Goal: Task Accomplishment & Management: Complete application form

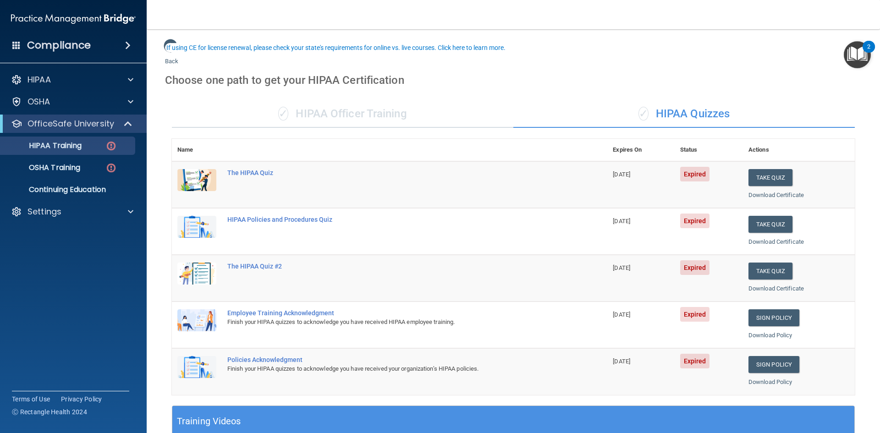
scroll to position [46, 0]
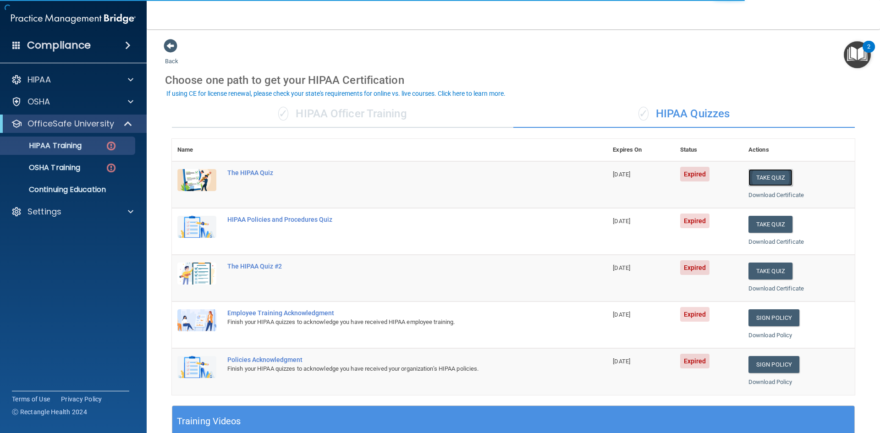
click at [753, 177] on button "Take Quiz" at bounding box center [770, 177] width 44 height 17
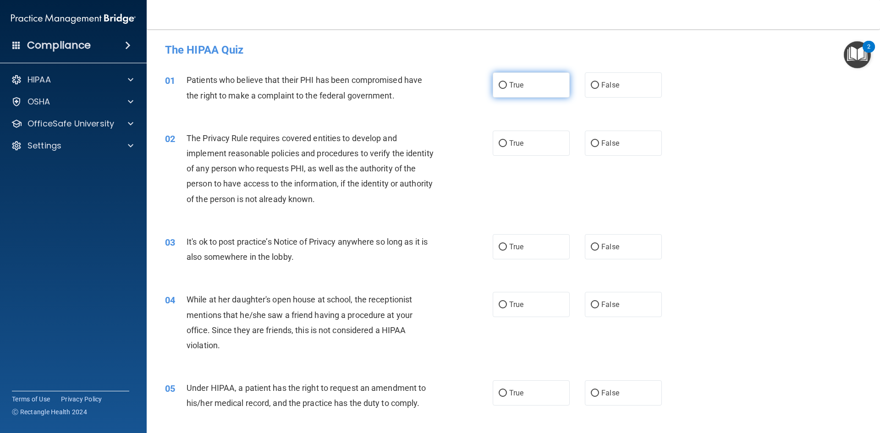
click at [521, 87] on label "True" at bounding box center [531, 84] width 77 height 25
click at [507, 87] on input "True" at bounding box center [503, 85] width 8 height 7
radio input "true"
click at [531, 145] on label "True" at bounding box center [531, 143] width 77 height 25
click at [507, 145] on input "True" at bounding box center [503, 143] width 8 height 7
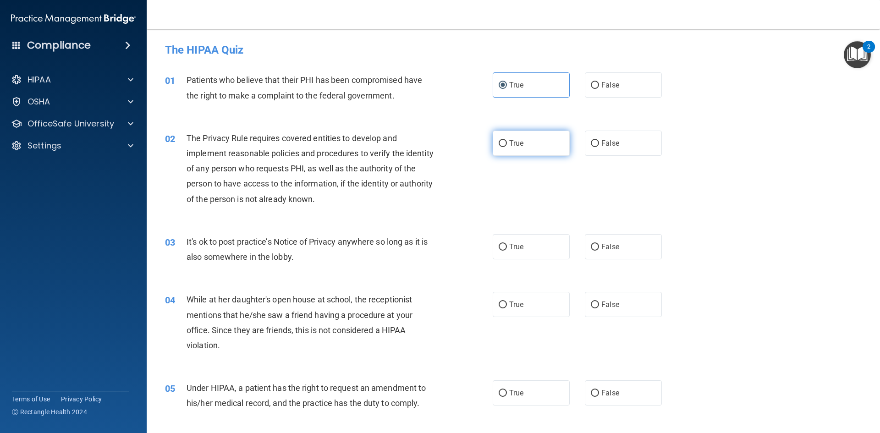
radio input "true"
click at [601, 243] on span "False" at bounding box center [610, 246] width 18 height 9
click at [599, 244] on input "False" at bounding box center [595, 247] width 8 height 7
radio input "true"
click at [624, 303] on label "False" at bounding box center [623, 304] width 77 height 25
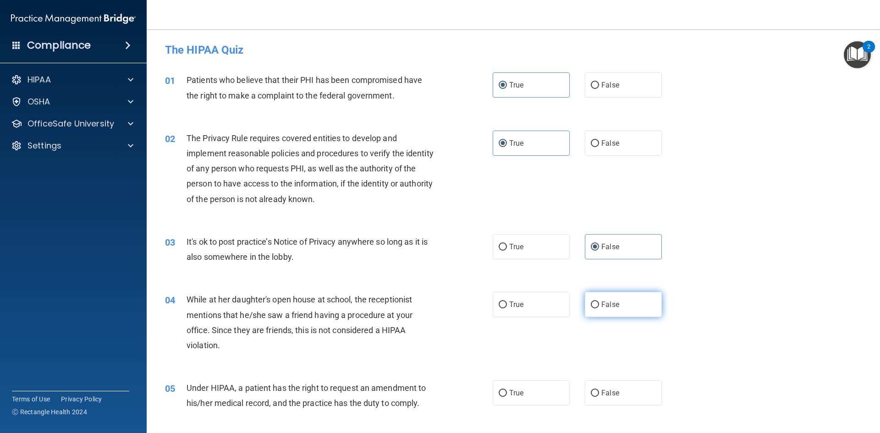
click at [599, 303] on input "False" at bounding box center [595, 304] width 8 height 7
radio input "true"
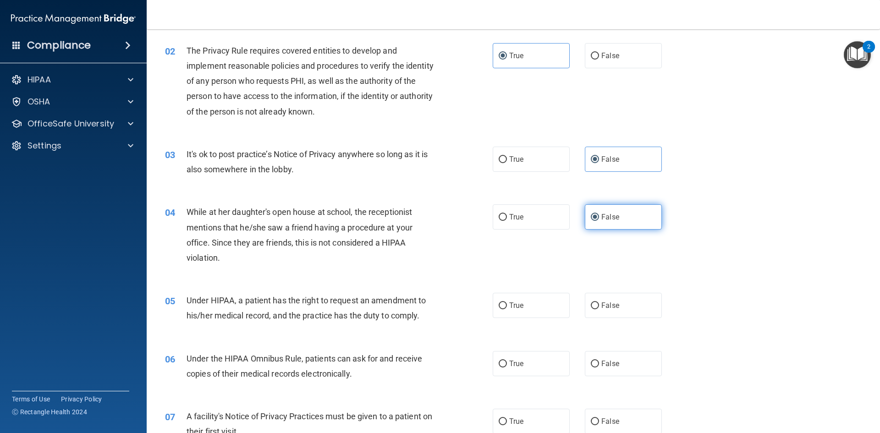
scroll to position [92, 0]
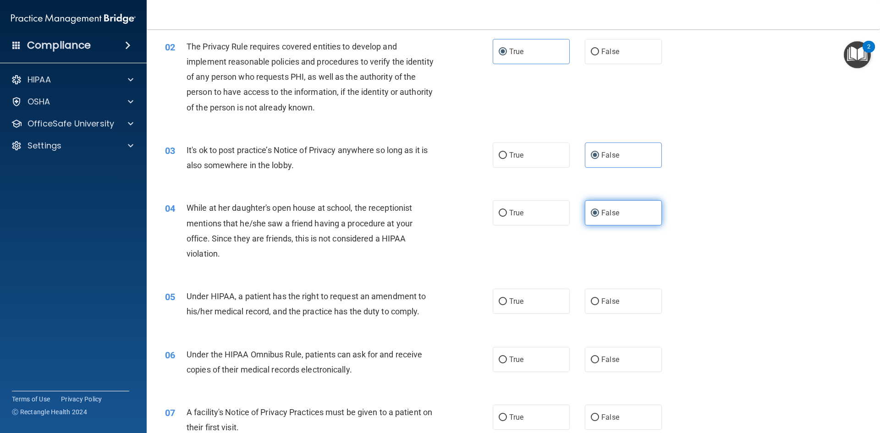
click at [624, 303] on label "False" at bounding box center [623, 301] width 77 height 25
click at [599, 303] on input "False" at bounding box center [595, 301] width 8 height 7
radio input "true"
click at [534, 361] on label "True" at bounding box center [531, 359] width 77 height 25
click at [507, 361] on input "True" at bounding box center [503, 359] width 8 height 7
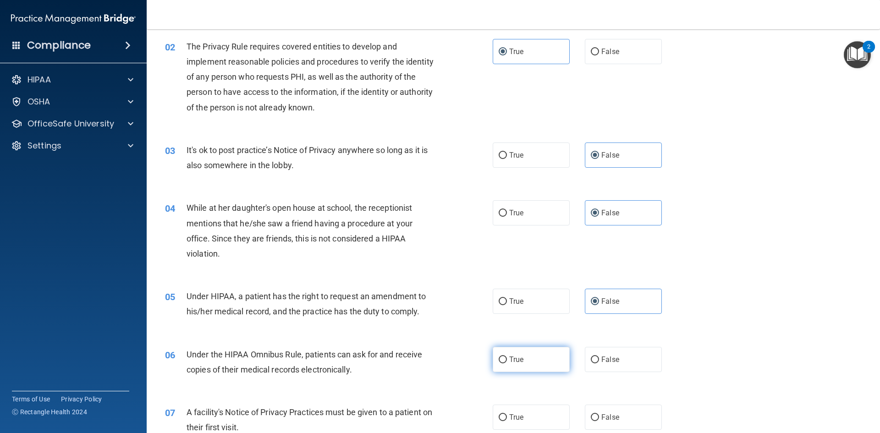
radio input "true"
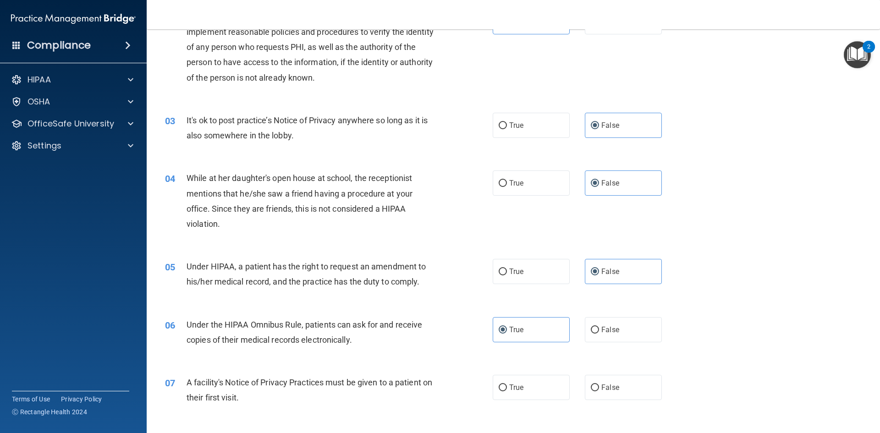
scroll to position [137, 0]
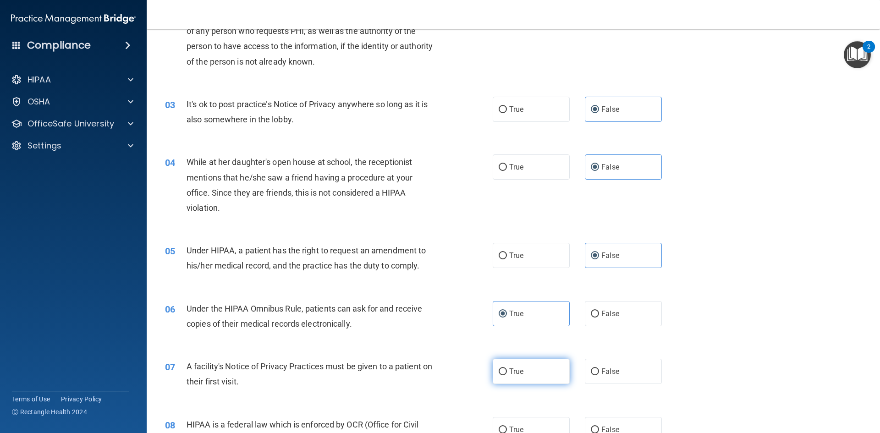
click at [526, 371] on label "True" at bounding box center [531, 371] width 77 height 25
click at [507, 371] on input "True" at bounding box center [503, 371] width 8 height 7
radio input "true"
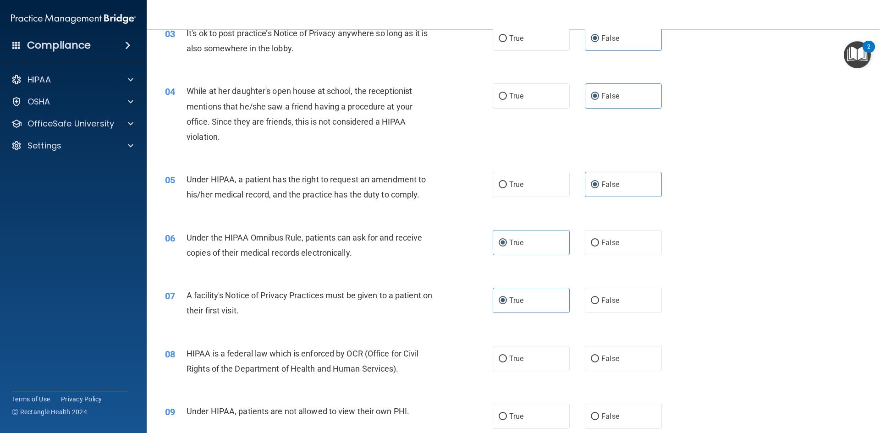
scroll to position [229, 0]
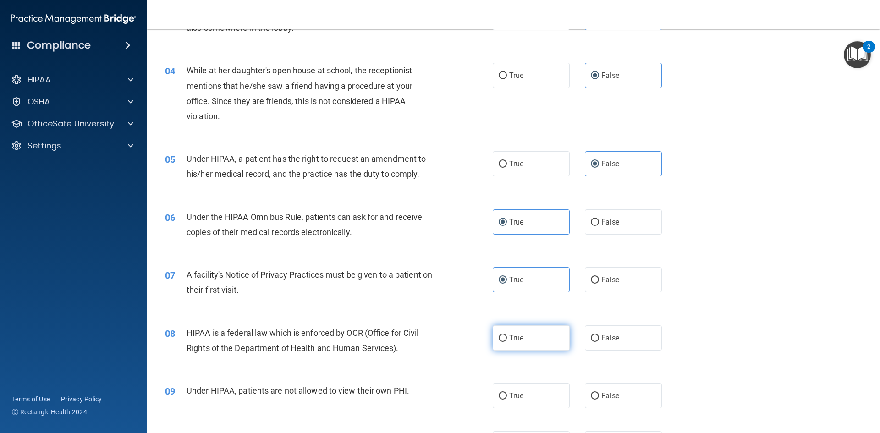
click at [530, 342] on label "True" at bounding box center [531, 337] width 77 height 25
click at [507, 342] on input "True" at bounding box center [503, 338] width 8 height 7
radio input "true"
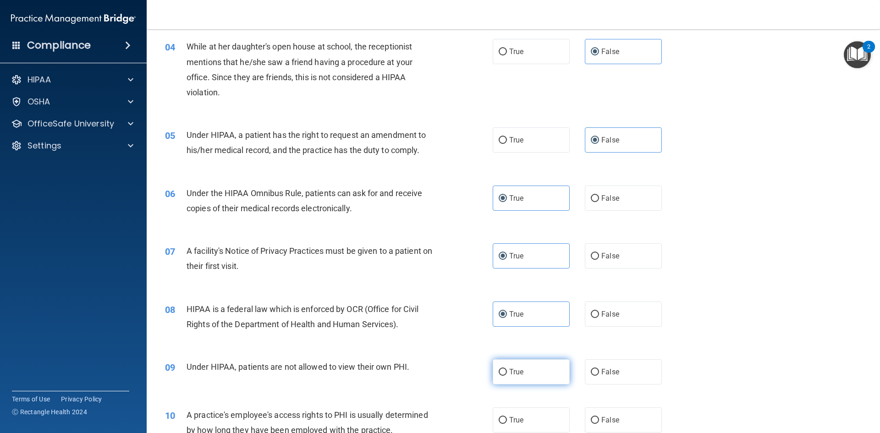
scroll to position [275, 0]
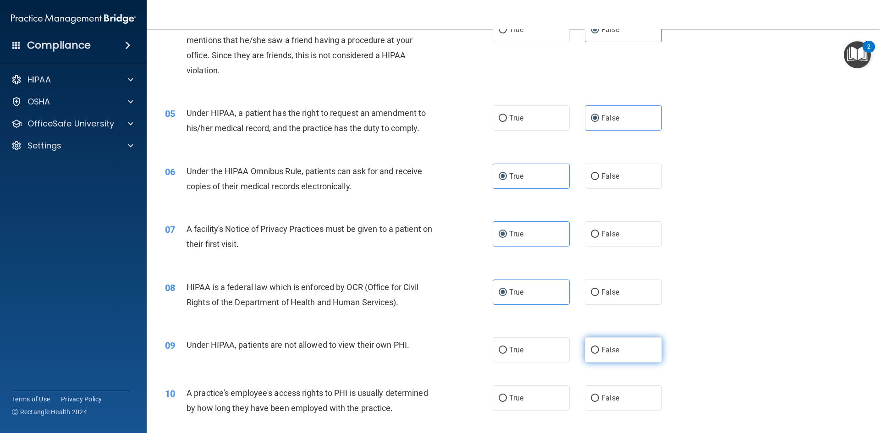
click at [603, 351] on span "False" at bounding box center [610, 349] width 18 height 9
click at [599, 351] on input "False" at bounding box center [595, 350] width 8 height 7
radio input "true"
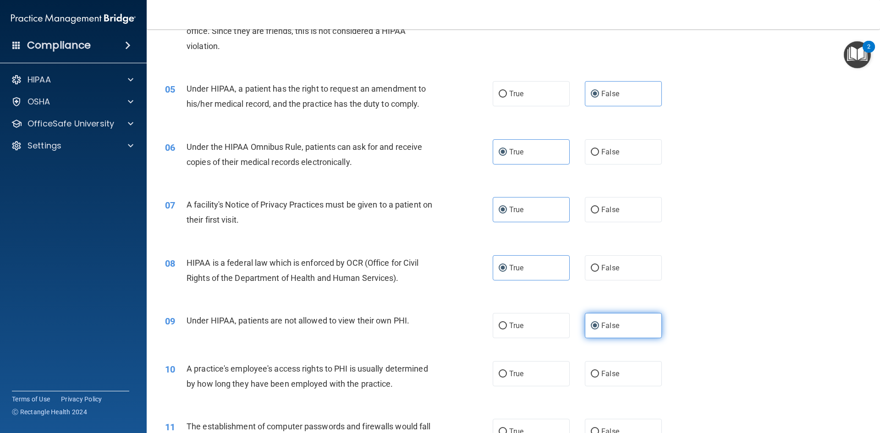
scroll to position [321, 0]
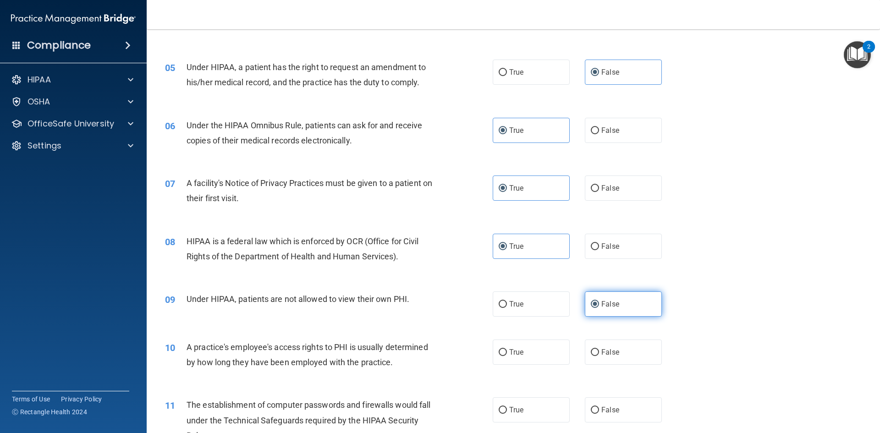
click at [603, 351] on span "False" at bounding box center [610, 352] width 18 height 9
click at [599, 351] on input "False" at bounding box center [595, 352] width 8 height 7
radio input "true"
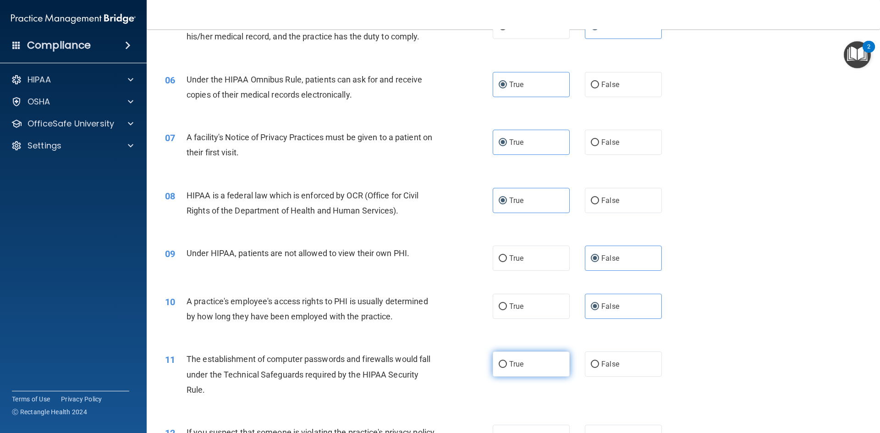
click at [530, 370] on label "True" at bounding box center [531, 363] width 77 height 25
click at [507, 368] on input "True" at bounding box center [503, 364] width 8 height 7
radio input "true"
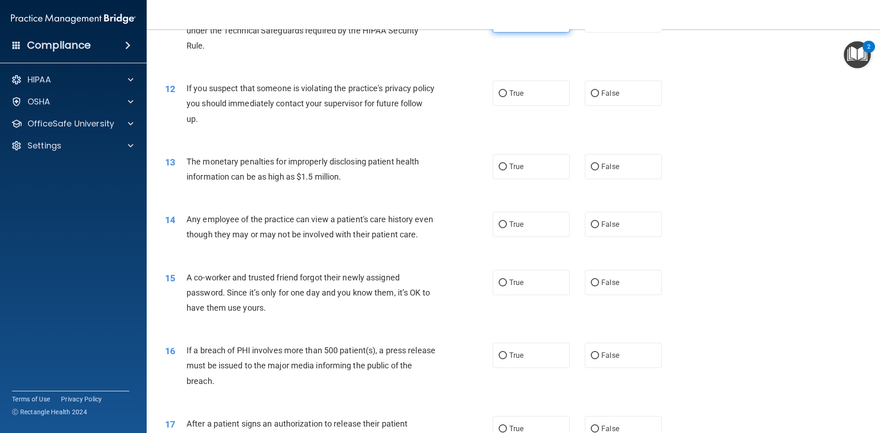
scroll to position [733, 0]
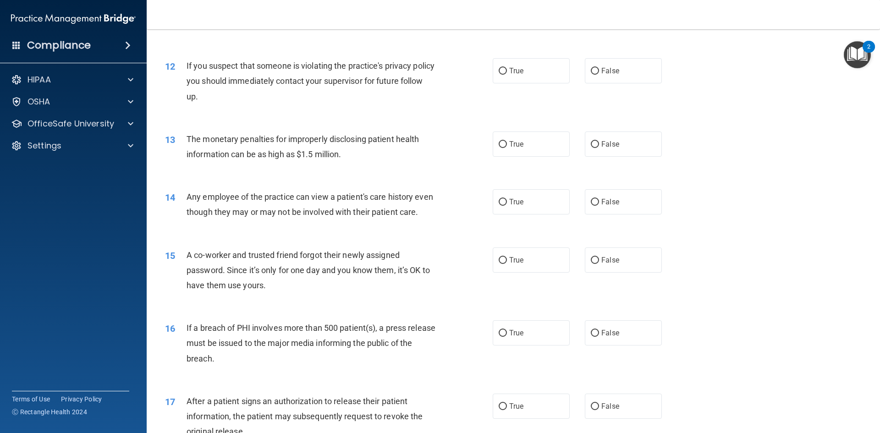
click at [513, 86] on div "12 If you suspect that someone is violating the practice's privacy policy you s…" at bounding box center [513, 83] width 710 height 73
click at [520, 71] on span "True" at bounding box center [516, 70] width 14 height 9
click at [507, 71] on input "True" at bounding box center [503, 71] width 8 height 7
radio input "true"
click at [550, 136] on label "True" at bounding box center [531, 144] width 77 height 25
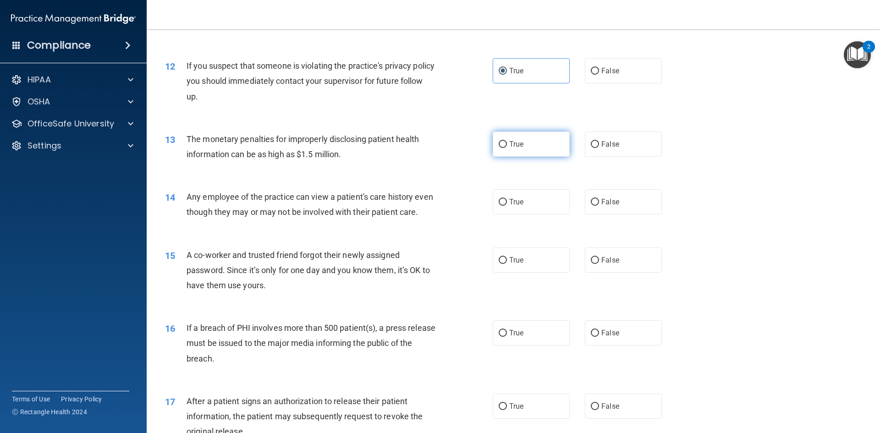
click at [507, 141] on input "True" at bounding box center [503, 144] width 8 height 7
radio input "true"
click at [604, 203] on span "False" at bounding box center [610, 201] width 18 height 9
click at [599, 203] on input "False" at bounding box center [595, 202] width 8 height 7
radio input "true"
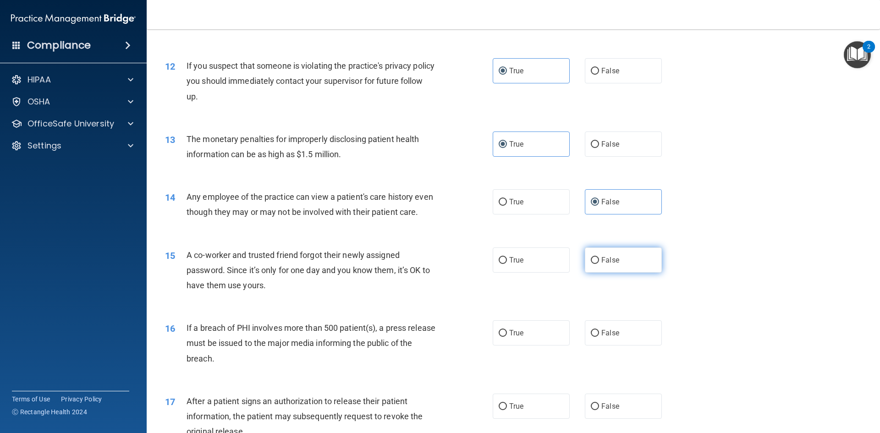
click at [618, 273] on label "False" at bounding box center [623, 259] width 77 height 25
click at [599, 264] on input "False" at bounding box center [595, 260] width 8 height 7
radio input "true"
click at [545, 344] on label "True" at bounding box center [531, 332] width 77 height 25
click at [507, 337] on input "True" at bounding box center [503, 333] width 8 height 7
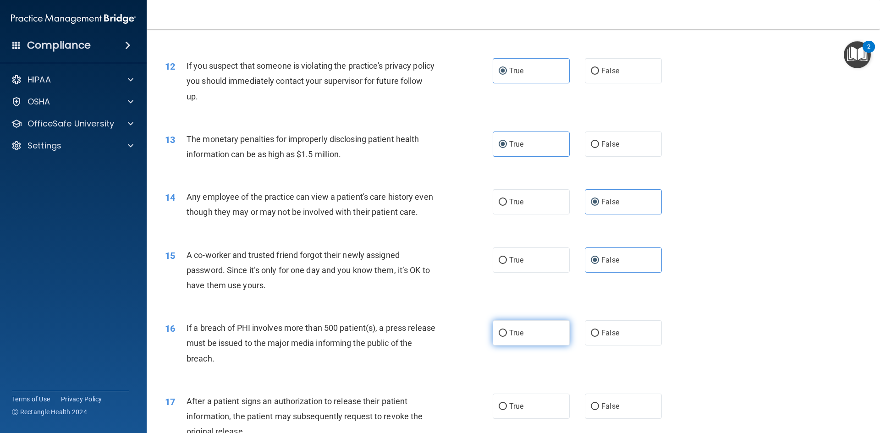
radio input "true"
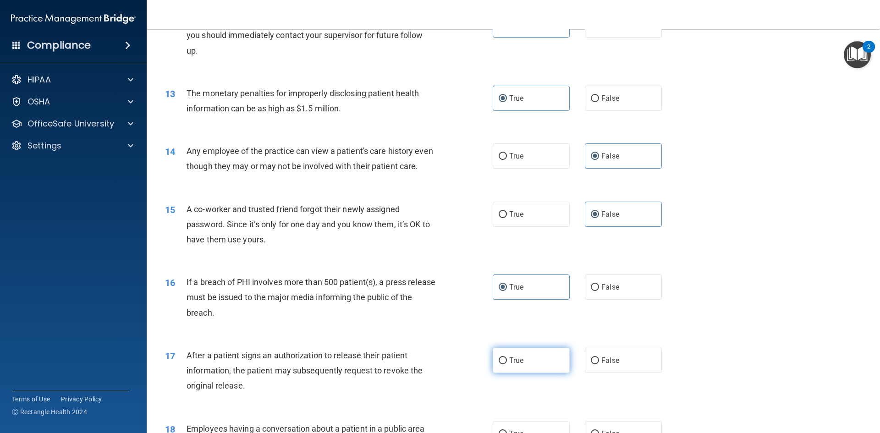
click at [539, 373] on label "True" at bounding box center [531, 360] width 77 height 25
click at [507, 364] on input "True" at bounding box center [503, 360] width 8 height 7
radio input "true"
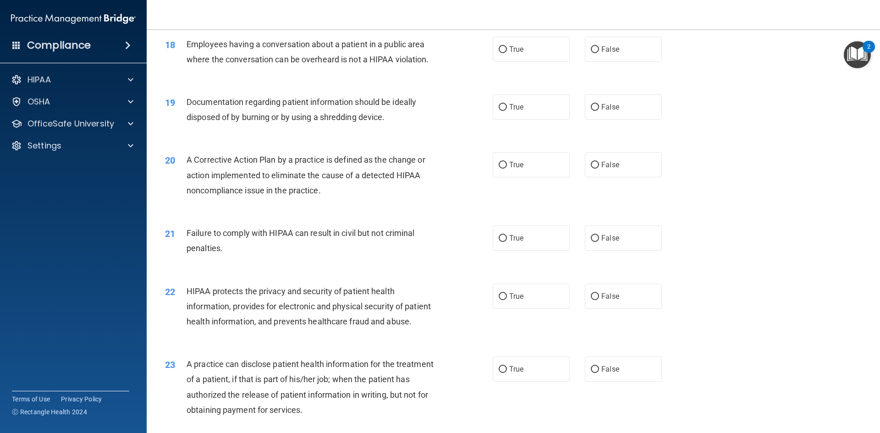
scroll to position [1168, 0]
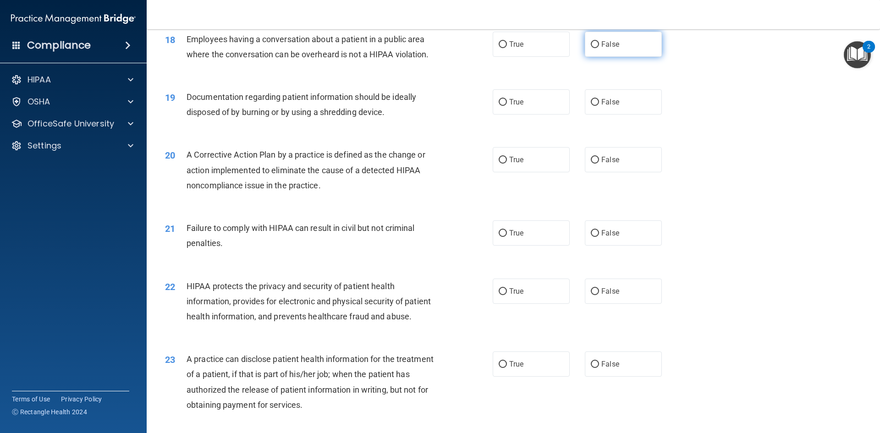
click at [606, 49] on span "False" at bounding box center [610, 44] width 18 height 9
click at [599, 48] on input "False" at bounding box center [595, 44] width 8 height 7
radio input "true"
click at [521, 115] on label "True" at bounding box center [531, 101] width 77 height 25
click at [507, 106] on input "True" at bounding box center [503, 102] width 8 height 7
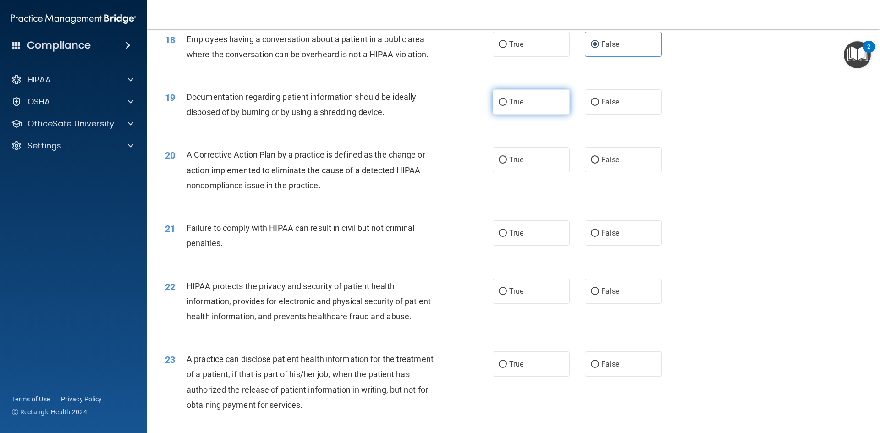
radio input "true"
click at [548, 172] on label "True" at bounding box center [531, 159] width 77 height 25
click at [507, 164] on input "True" at bounding box center [503, 160] width 8 height 7
radio input "true"
click at [614, 237] on span "False" at bounding box center [610, 233] width 18 height 9
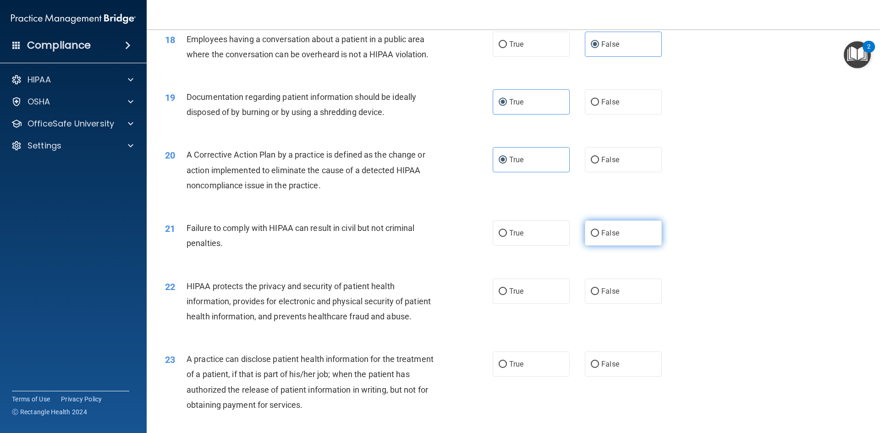
click at [599, 237] on input "False" at bounding box center [595, 233] width 8 height 7
radio input "true"
click at [536, 304] on label "True" at bounding box center [531, 291] width 77 height 25
click at [507, 295] on input "True" at bounding box center [503, 291] width 8 height 7
radio input "true"
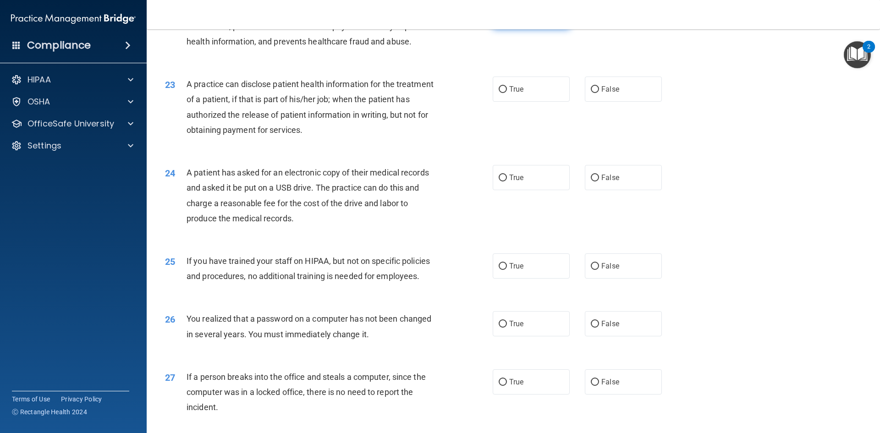
scroll to position [1489, 0]
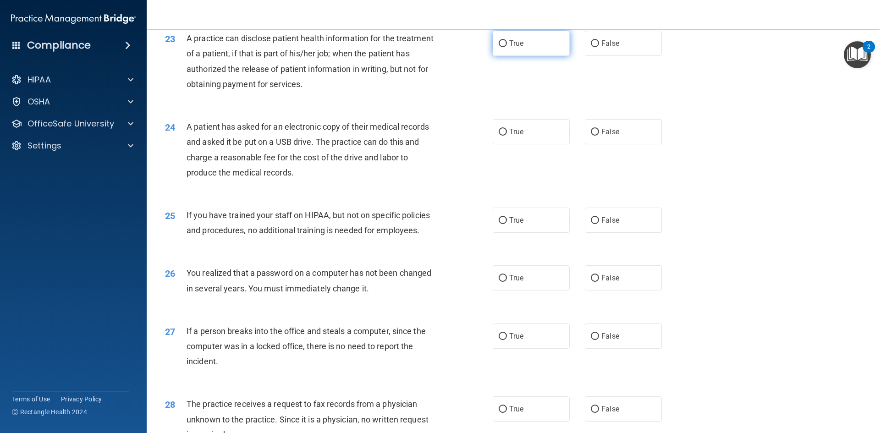
click at [520, 48] on span "True" at bounding box center [516, 43] width 14 height 9
click at [507, 47] on input "True" at bounding box center [503, 43] width 8 height 7
radio input "true"
click at [559, 56] on label "True" at bounding box center [531, 43] width 77 height 25
click at [507, 47] on input "True" at bounding box center [503, 43] width 8 height 7
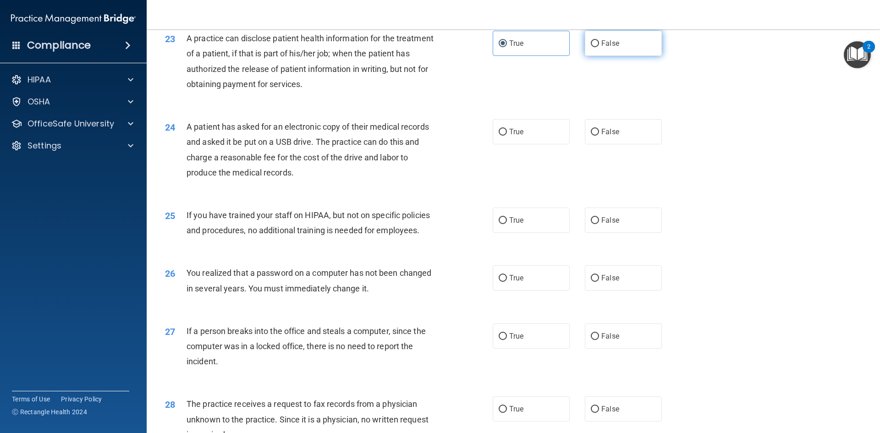
click at [585, 56] on label "False" at bounding box center [623, 43] width 77 height 25
click at [591, 47] on input "False" at bounding box center [595, 43] width 8 height 7
radio input "true"
radio input "false"
click at [532, 144] on label "True" at bounding box center [531, 131] width 77 height 25
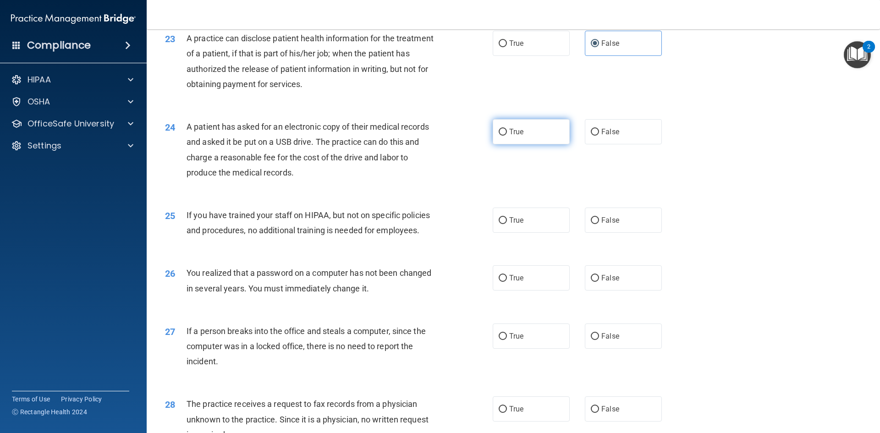
click at [507, 136] on input "True" at bounding box center [503, 132] width 8 height 7
radio input "true"
click at [646, 233] on label "False" at bounding box center [623, 220] width 77 height 25
click at [599, 224] on input "False" at bounding box center [595, 220] width 8 height 7
radio input "true"
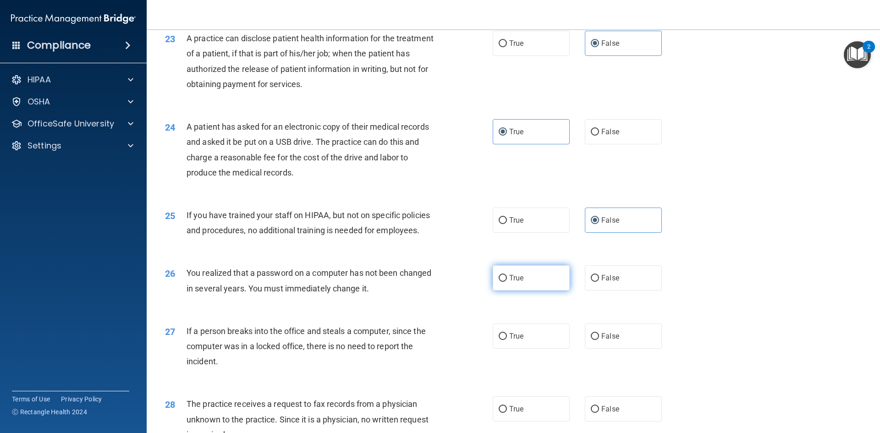
click at [553, 290] on label "True" at bounding box center [531, 277] width 77 height 25
click at [507, 282] on input "True" at bounding box center [503, 278] width 8 height 7
radio input "true"
click at [625, 349] on label "False" at bounding box center [623, 335] width 77 height 25
click at [599, 340] on input "False" at bounding box center [595, 336] width 8 height 7
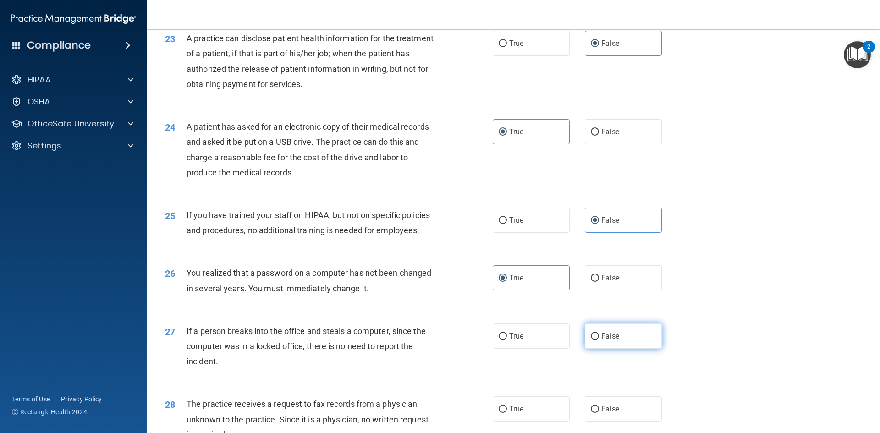
radio input "true"
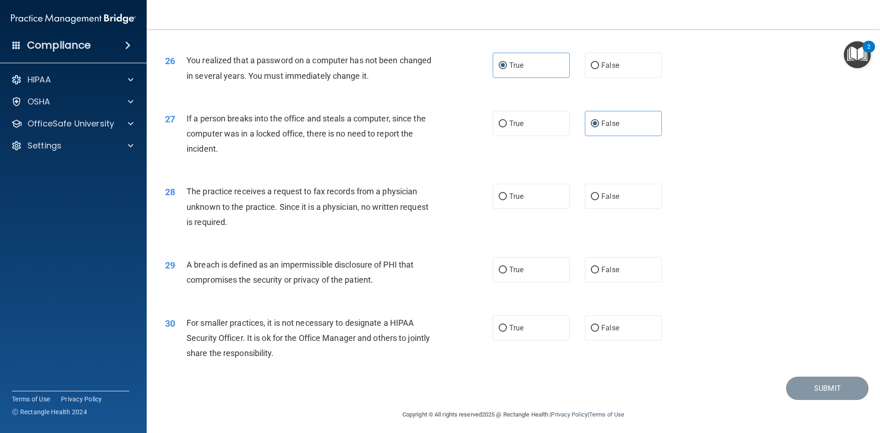
scroll to position [1718, 0]
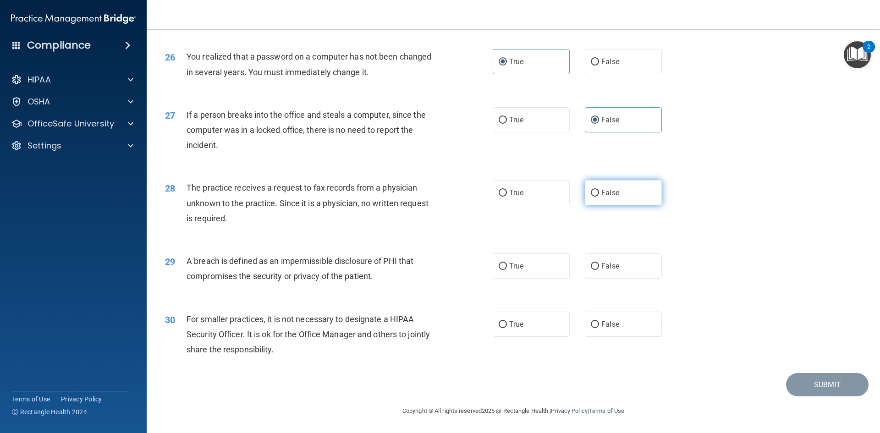
click at [624, 205] on label "False" at bounding box center [623, 192] width 77 height 25
click at [599, 197] on input "False" at bounding box center [595, 193] width 8 height 7
radio input "true"
click at [530, 279] on label "True" at bounding box center [531, 265] width 77 height 25
click at [507, 270] on input "True" at bounding box center [503, 266] width 8 height 7
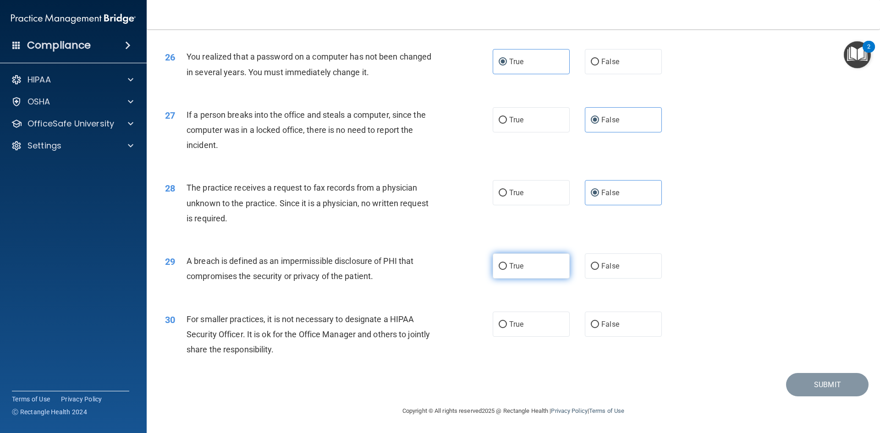
radio input "true"
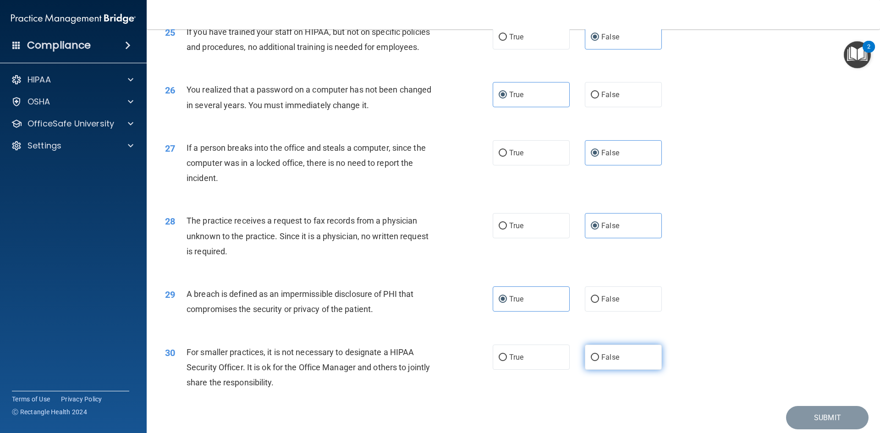
click at [624, 370] on label "False" at bounding box center [623, 357] width 77 height 25
click at [599, 361] on input "False" at bounding box center [595, 357] width 8 height 7
radio input "true"
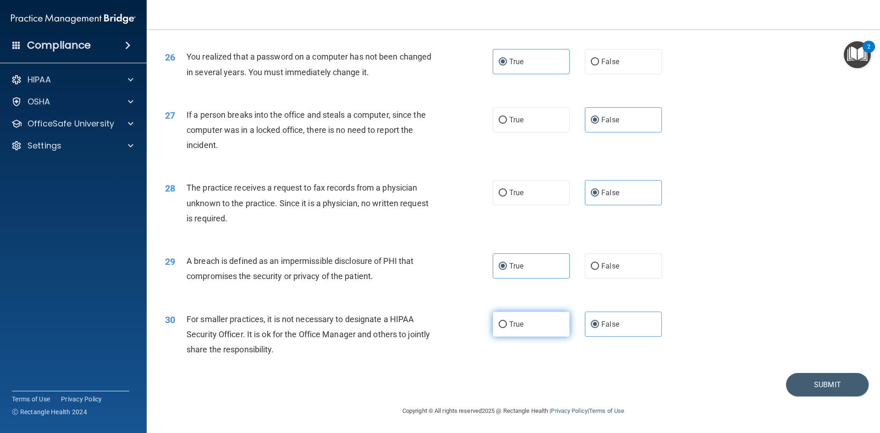
scroll to position [1736, 0]
click at [795, 379] on button "Submit" at bounding box center [827, 384] width 82 height 23
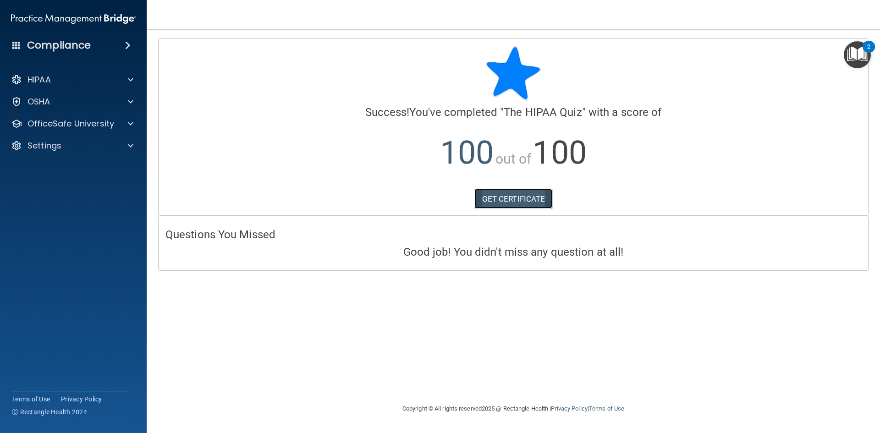
click at [513, 200] on link "GET CERTIFICATE" at bounding box center [513, 199] width 78 height 20
click at [98, 84] on div "HIPAA" at bounding box center [61, 79] width 114 height 11
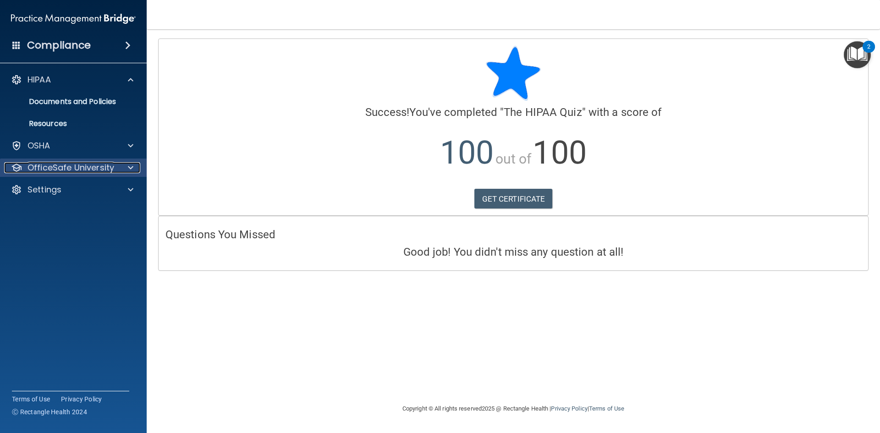
click at [95, 170] on p "OfficeSafe University" at bounding box center [70, 167] width 87 height 11
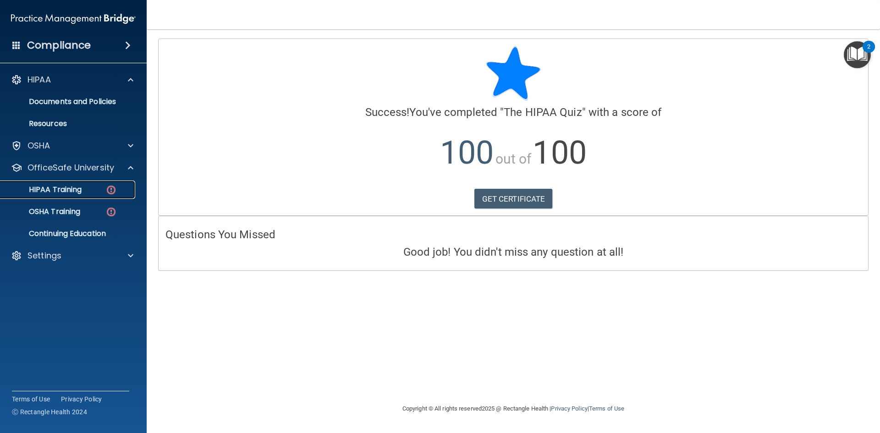
click at [90, 190] on div "HIPAA Training" at bounding box center [68, 189] width 125 height 9
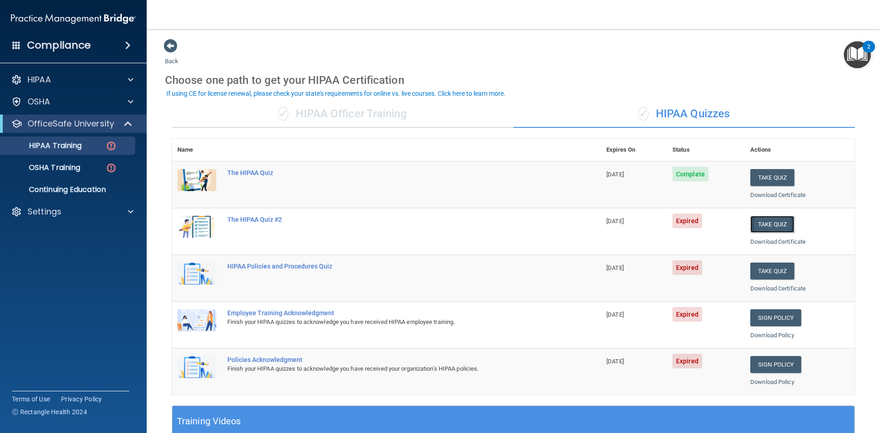
click at [772, 220] on button "Take Quiz" at bounding box center [772, 224] width 44 height 17
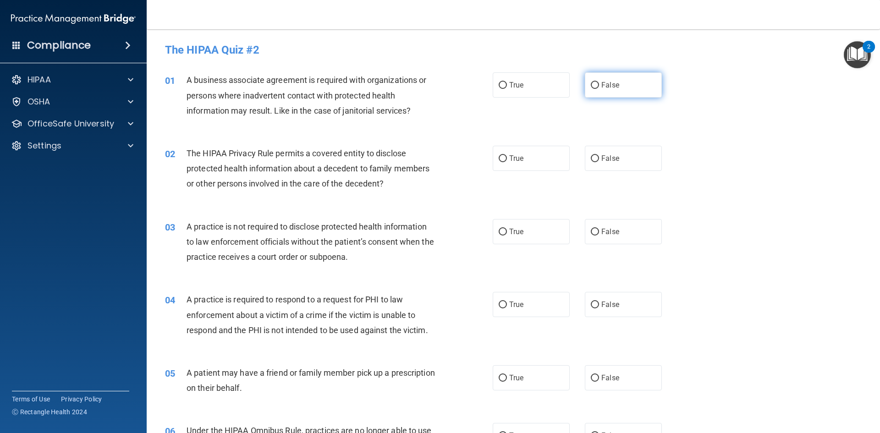
click at [619, 90] on label "False" at bounding box center [623, 84] width 77 height 25
click at [599, 89] on input "False" at bounding box center [595, 85] width 8 height 7
radio input "true"
click at [548, 156] on label "True" at bounding box center [531, 158] width 77 height 25
click at [507, 156] on input "True" at bounding box center [503, 158] width 8 height 7
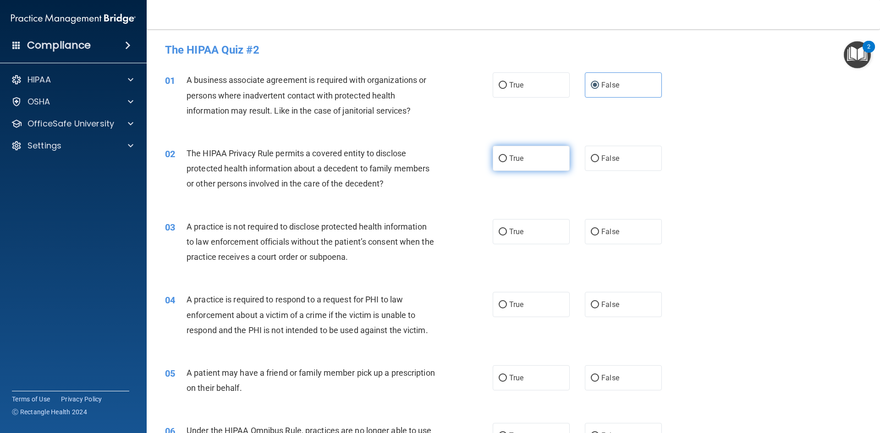
radio input "true"
click at [619, 229] on label "False" at bounding box center [623, 231] width 77 height 25
click at [599, 229] on input "False" at bounding box center [595, 232] width 8 height 7
radio input "true"
click at [530, 228] on label "True" at bounding box center [531, 231] width 77 height 25
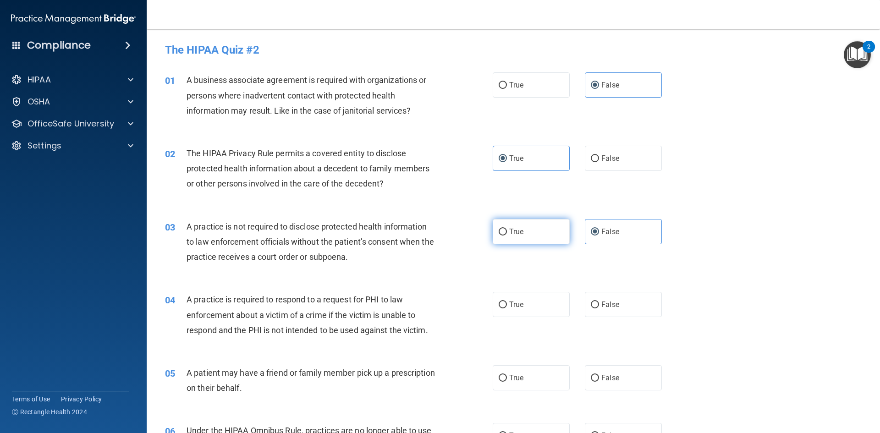
click at [507, 229] on input "True" at bounding box center [503, 232] width 8 height 7
radio input "true"
click at [597, 227] on label "False" at bounding box center [623, 231] width 77 height 25
click at [597, 229] on input "False" at bounding box center [595, 232] width 8 height 7
radio input "true"
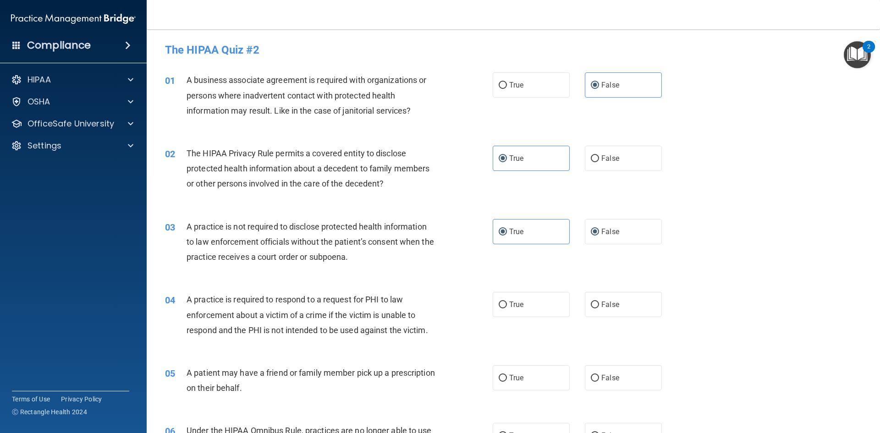
radio input "false"
click at [551, 295] on label "True" at bounding box center [531, 304] width 77 height 25
click at [507, 301] on input "True" at bounding box center [503, 304] width 8 height 7
radio input "true"
click at [542, 383] on label "True" at bounding box center [531, 377] width 77 height 25
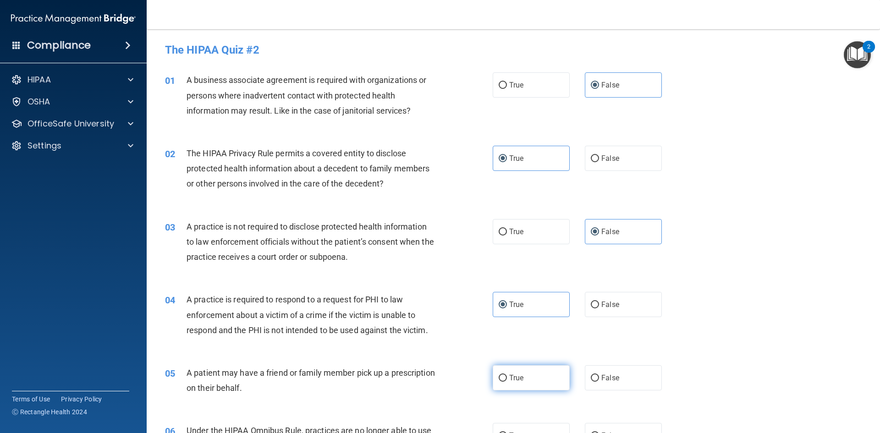
click at [507, 382] on input "True" at bounding box center [503, 378] width 8 height 7
radio input "true"
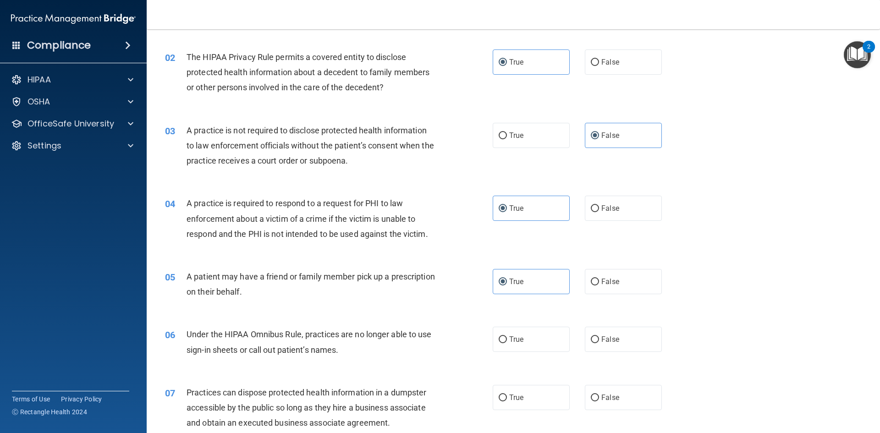
scroll to position [183, 0]
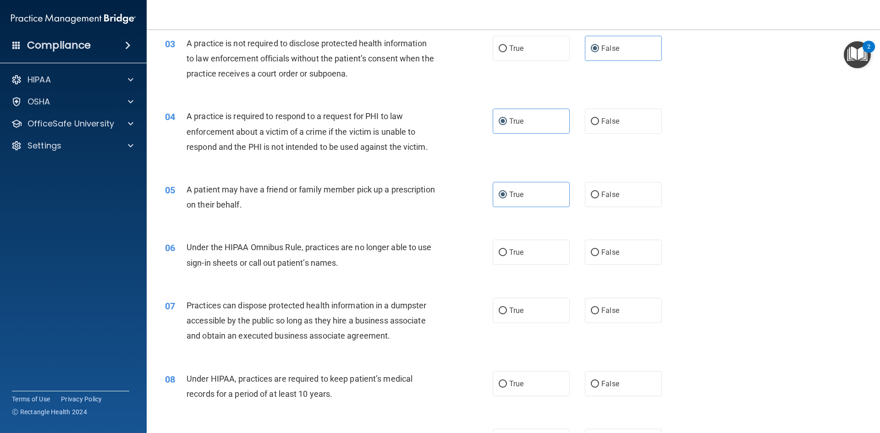
click at [614, 236] on div "06 Under the HIPAA Omnibus Rule, practices are no longer able to use sign-in sh…" at bounding box center [513, 257] width 710 height 58
click at [620, 247] on label "False" at bounding box center [623, 252] width 77 height 25
click at [599, 249] on input "False" at bounding box center [595, 252] width 8 height 7
radio input "true"
click at [604, 301] on label "False" at bounding box center [623, 310] width 77 height 25
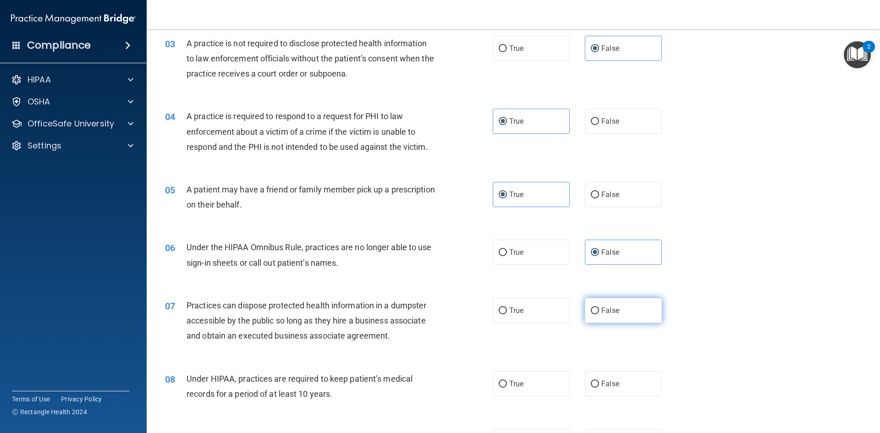
click at [599, 307] on input "False" at bounding box center [595, 310] width 8 height 7
radio input "true"
click at [618, 383] on label "False" at bounding box center [623, 383] width 77 height 25
click at [599, 383] on input "False" at bounding box center [595, 384] width 8 height 7
radio input "true"
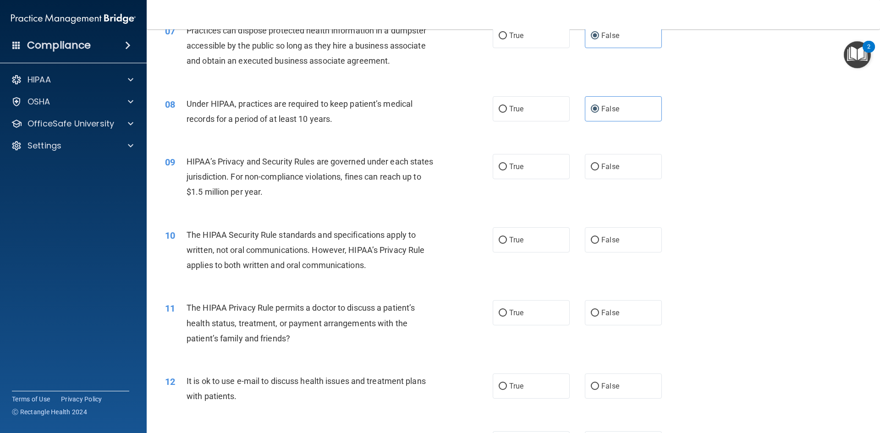
scroll to position [504, 0]
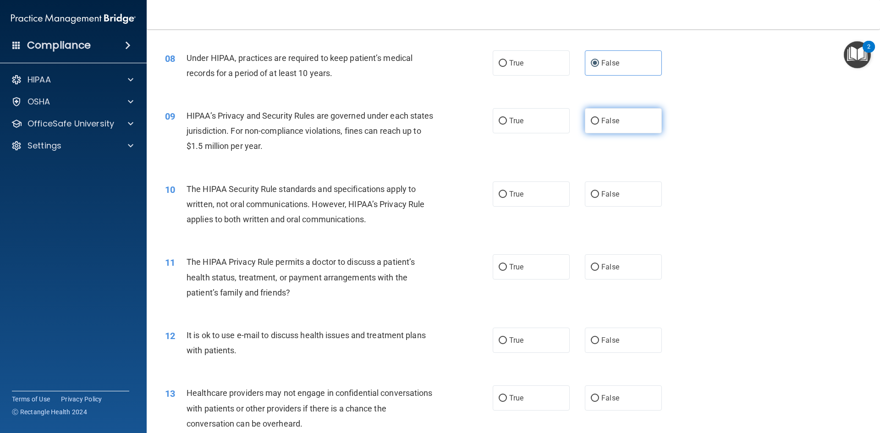
click at [603, 117] on span "False" at bounding box center [610, 120] width 18 height 9
click at [599, 118] on input "False" at bounding box center [595, 121] width 8 height 7
radio input "true"
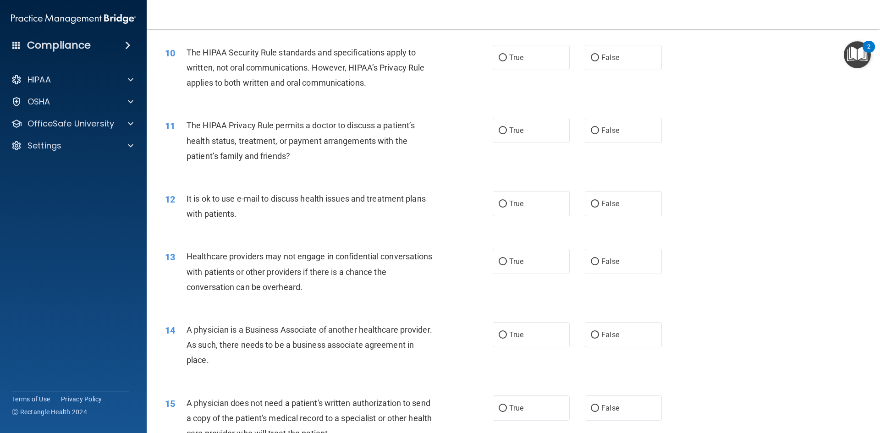
scroll to position [641, 0]
click at [550, 128] on label "True" at bounding box center [531, 129] width 77 height 25
click at [507, 128] on input "True" at bounding box center [503, 129] width 8 height 7
radio input "true"
click at [530, 64] on label "True" at bounding box center [531, 56] width 77 height 25
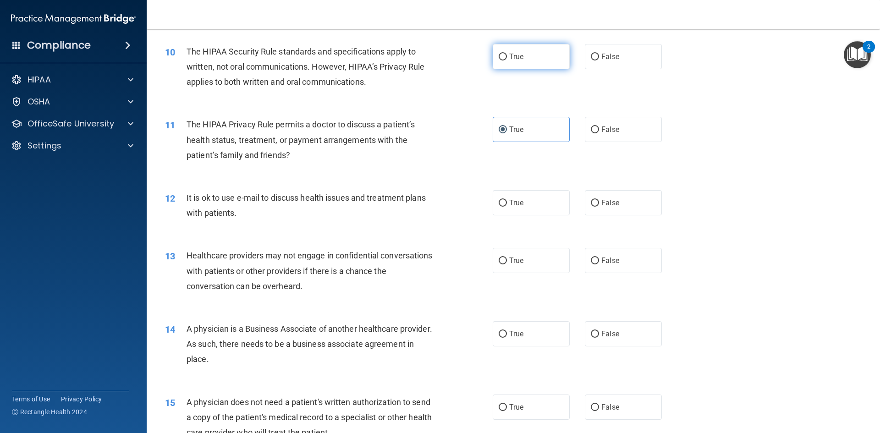
click at [507, 60] on input "True" at bounding box center [503, 57] width 8 height 7
radio input "true"
click at [536, 211] on label "True" at bounding box center [531, 202] width 77 height 25
click at [507, 207] on input "True" at bounding box center [503, 203] width 8 height 7
radio input "true"
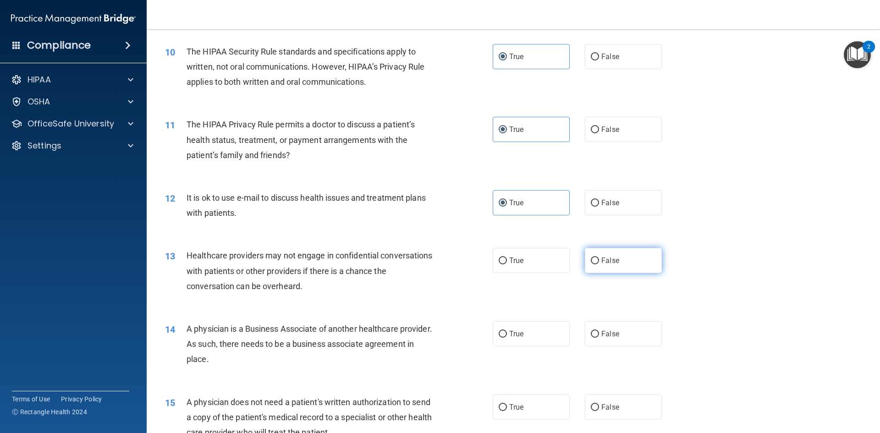
click at [625, 263] on label "False" at bounding box center [623, 260] width 77 height 25
click at [599, 263] on input "False" at bounding box center [595, 261] width 8 height 7
radio input "true"
click at [615, 348] on div "14 A physician is a Business Associate of another healthcare provider. As such,…" at bounding box center [513, 346] width 710 height 73
click at [539, 415] on label "True" at bounding box center [531, 407] width 77 height 25
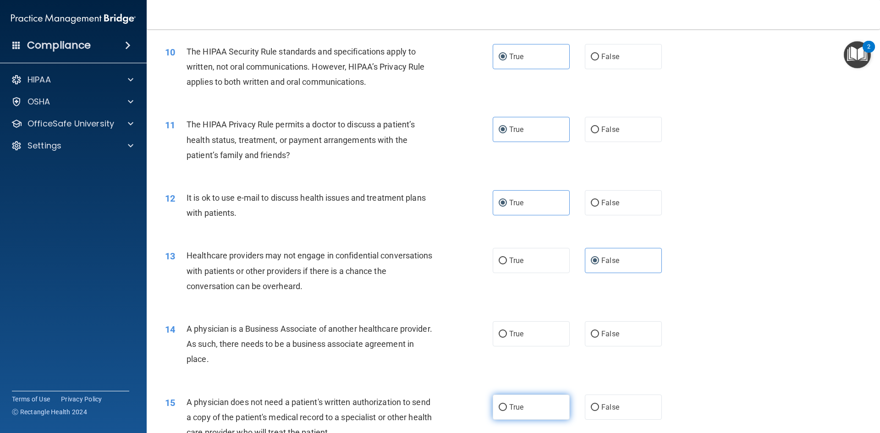
click at [507, 411] on input "True" at bounding box center [503, 407] width 8 height 7
radio input "true"
click at [609, 332] on span "False" at bounding box center [610, 333] width 18 height 9
click at [599, 332] on input "False" at bounding box center [595, 334] width 8 height 7
radio input "true"
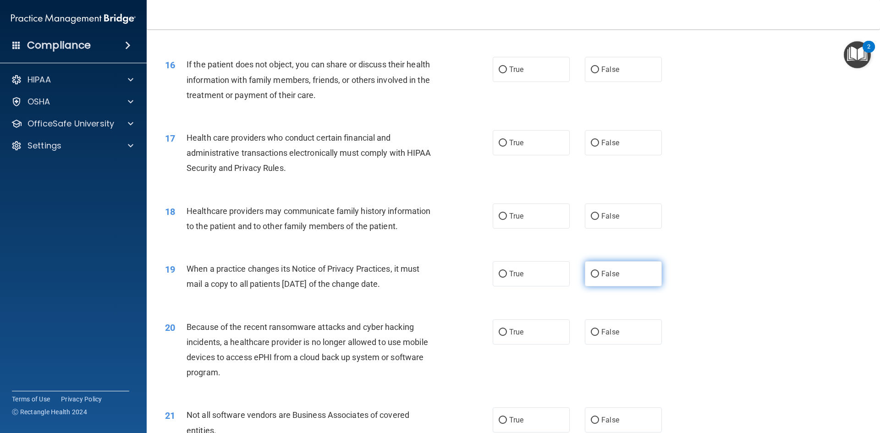
scroll to position [1054, 0]
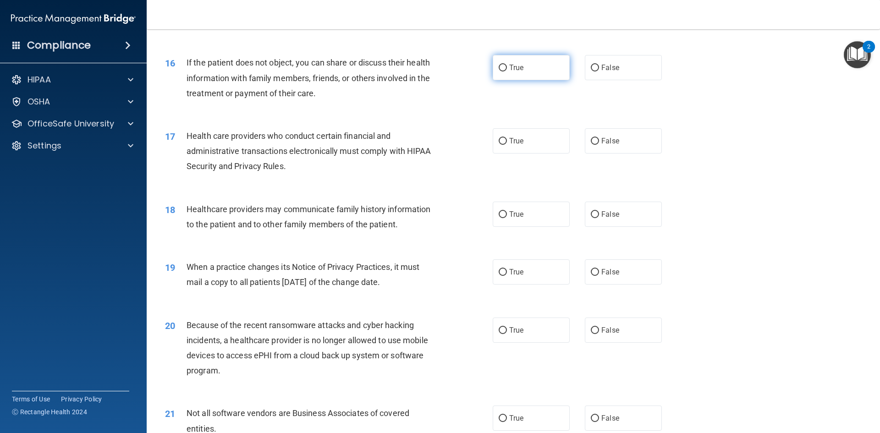
click at [555, 74] on label "True" at bounding box center [531, 67] width 77 height 25
click at [507, 71] on input "True" at bounding box center [503, 68] width 8 height 7
radio input "true"
click at [544, 144] on label "True" at bounding box center [531, 140] width 77 height 25
click at [507, 144] on input "True" at bounding box center [503, 141] width 8 height 7
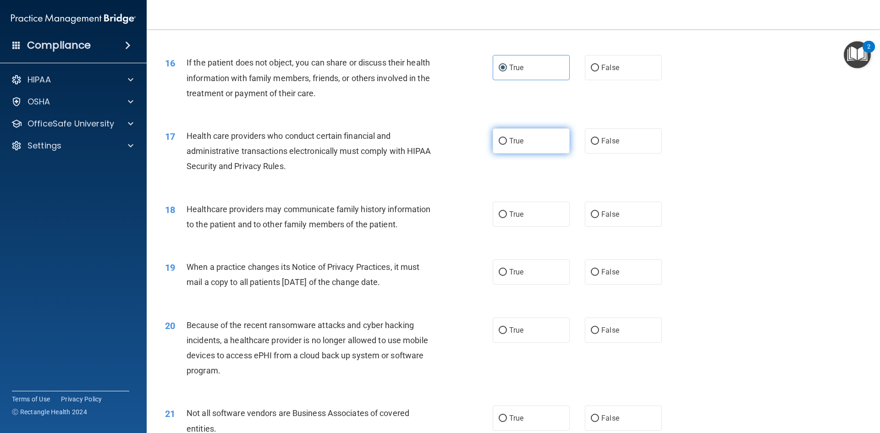
radio input "true"
click at [618, 213] on label "False" at bounding box center [623, 214] width 77 height 25
click at [599, 213] on input "False" at bounding box center [595, 214] width 8 height 7
radio input "true"
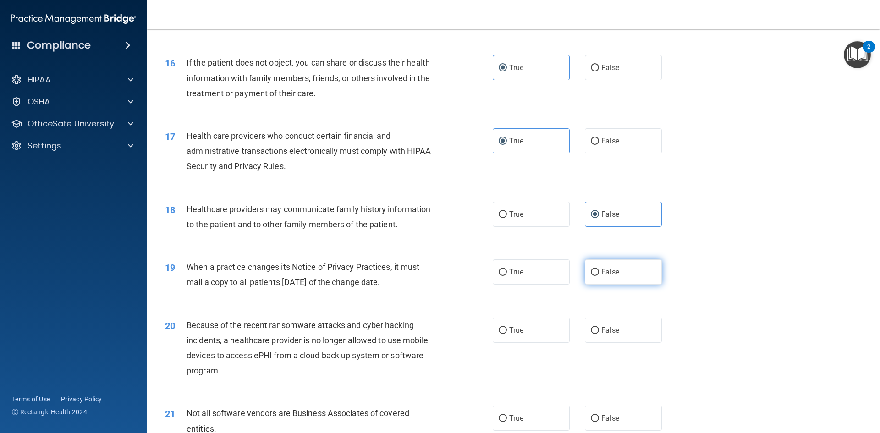
click at [596, 276] on label "False" at bounding box center [623, 271] width 77 height 25
click at [596, 276] on input "False" at bounding box center [595, 272] width 8 height 7
radio input "true"
click at [614, 334] on label "False" at bounding box center [623, 330] width 77 height 25
click at [599, 334] on input "False" at bounding box center [595, 330] width 8 height 7
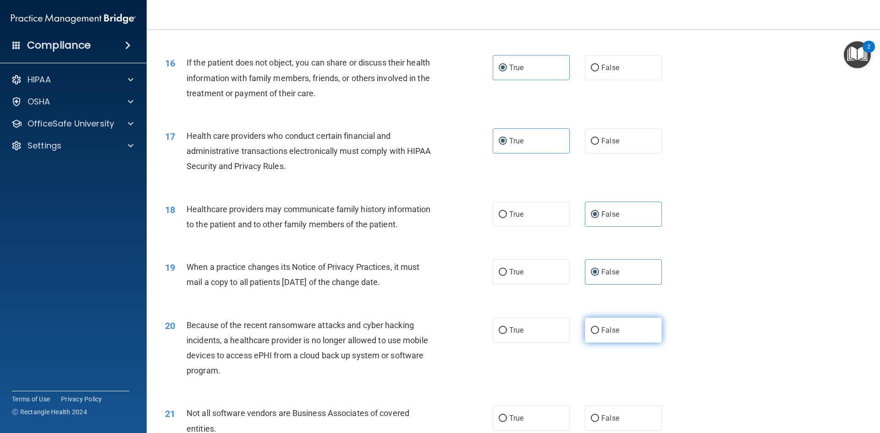
radio input "true"
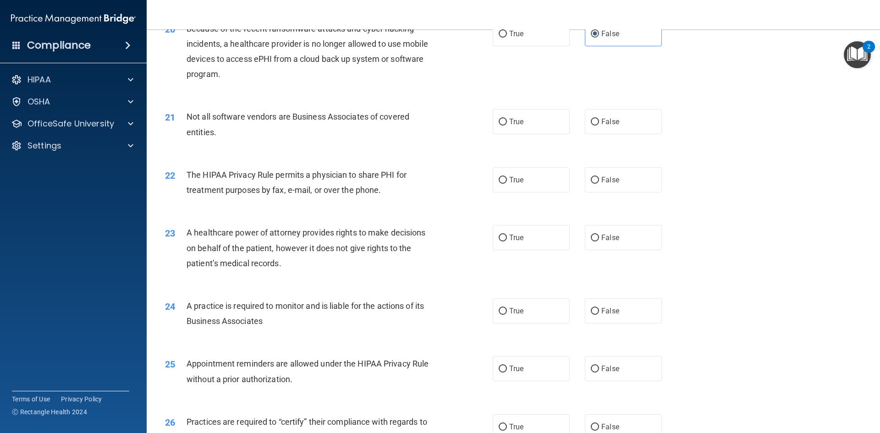
scroll to position [1375, 0]
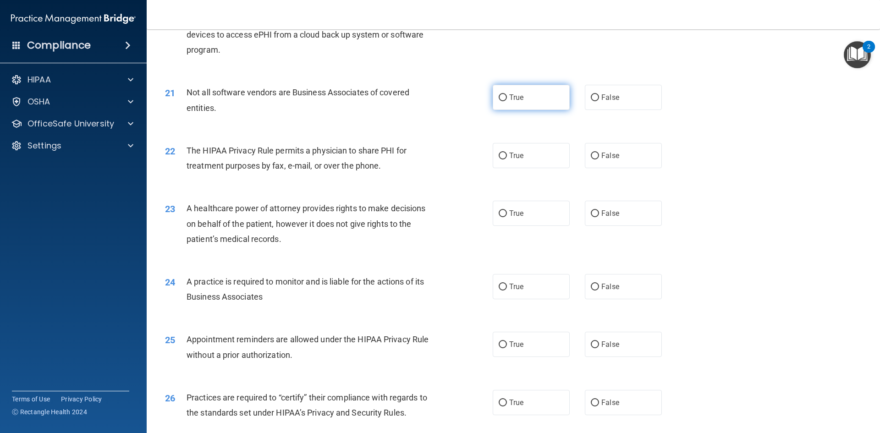
click at [534, 102] on label "True" at bounding box center [531, 97] width 77 height 25
click at [507, 101] on input "True" at bounding box center [503, 97] width 8 height 7
radio input "true"
click at [538, 149] on label "True" at bounding box center [531, 155] width 77 height 25
click at [507, 153] on input "True" at bounding box center [503, 156] width 8 height 7
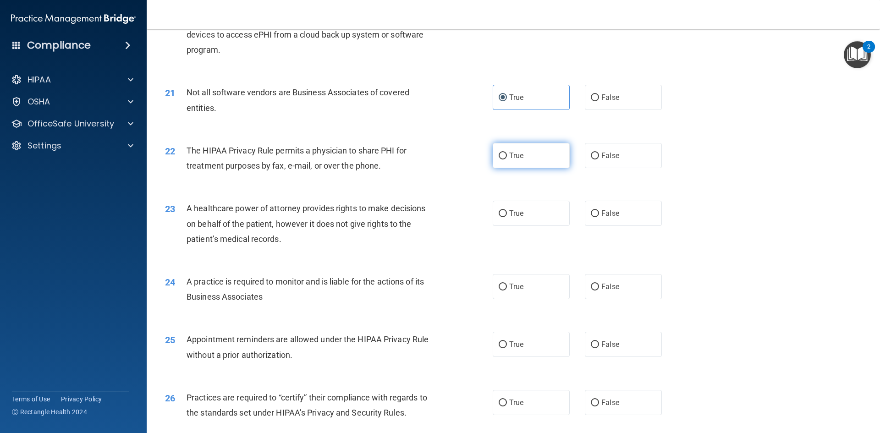
radio input "true"
click at [625, 212] on label "False" at bounding box center [623, 213] width 77 height 25
click at [599, 212] on input "False" at bounding box center [595, 213] width 8 height 7
radio input "true"
click at [611, 289] on span "False" at bounding box center [610, 286] width 18 height 9
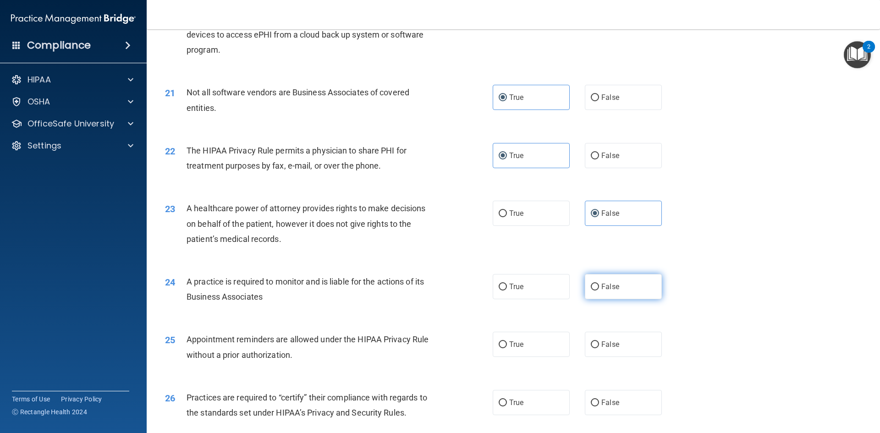
click at [599, 289] on input "False" at bounding box center [595, 287] width 8 height 7
radio input "true"
click at [540, 353] on label "True" at bounding box center [531, 344] width 77 height 25
click at [507, 348] on input "True" at bounding box center [503, 344] width 8 height 7
radio input "true"
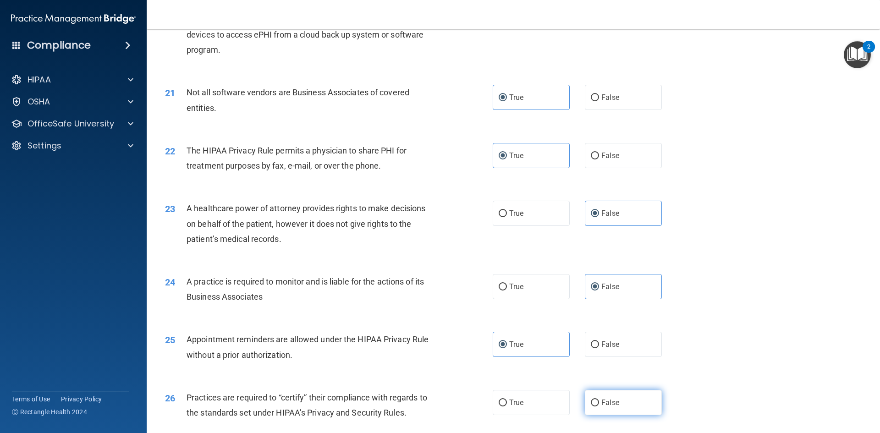
click at [614, 404] on label "False" at bounding box center [623, 402] width 77 height 25
click at [599, 404] on input "False" at bounding box center [595, 403] width 8 height 7
radio input "true"
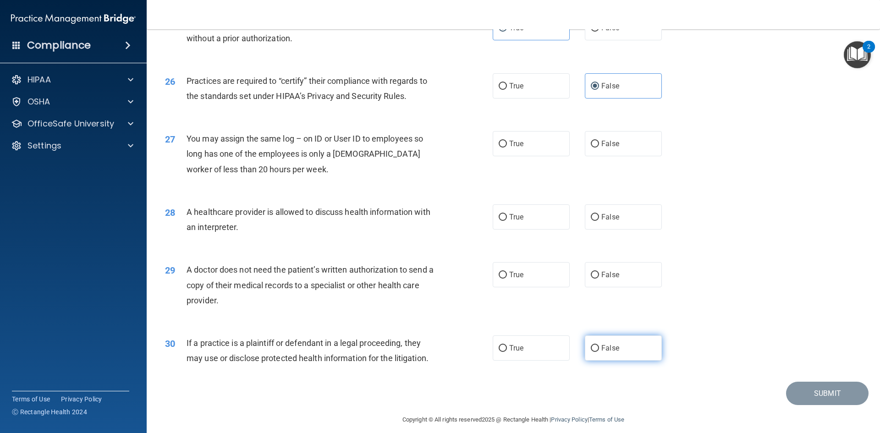
scroll to position [1700, 0]
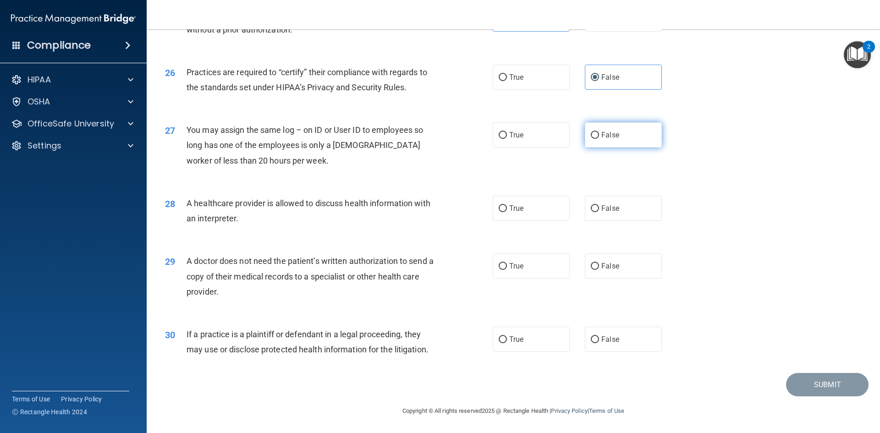
click at [601, 138] on span "False" at bounding box center [610, 135] width 18 height 9
click at [599, 138] on input "False" at bounding box center [595, 135] width 8 height 7
radio input "true"
drag, startPoint x: 533, startPoint y: 213, endPoint x: 537, endPoint y: 230, distance: 17.9
click at [534, 214] on label "True" at bounding box center [531, 208] width 77 height 25
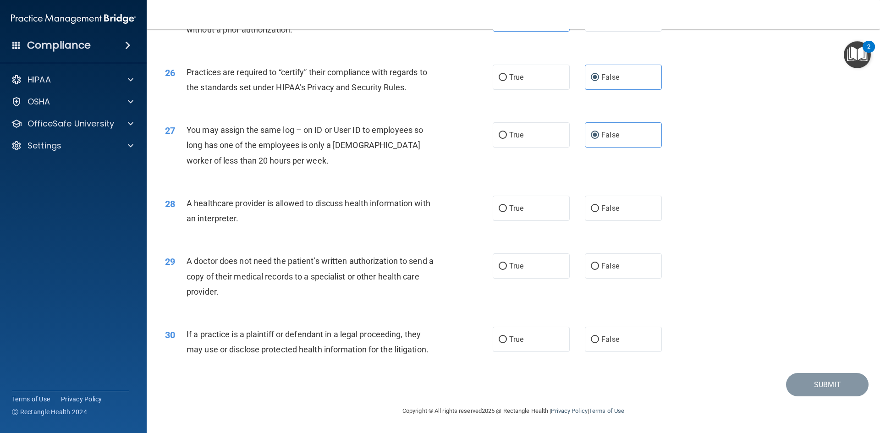
click at [507, 212] on input "True" at bounding box center [503, 208] width 8 height 7
radio input "true"
click at [546, 268] on label "True" at bounding box center [531, 265] width 77 height 25
click at [507, 268] on input "True" at bounding box center [503, 266] width 8 height 7
radio input "true"
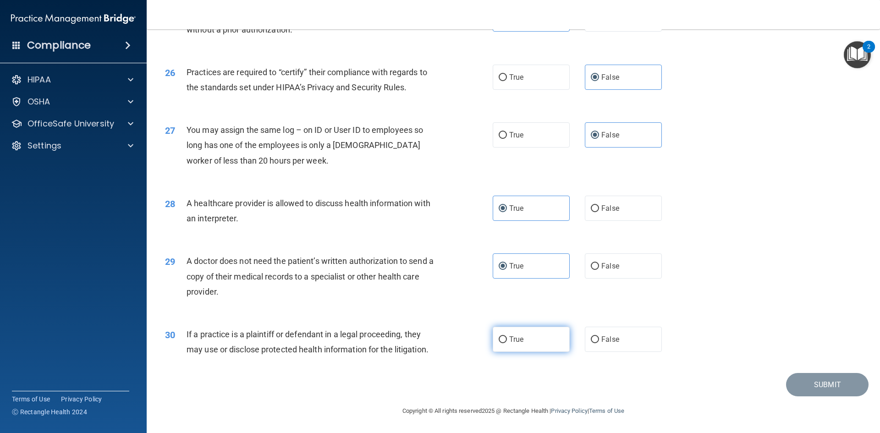
click at [539, 344] on label "True" at bounding box center [531, 339] width 77 height 25
click at [507, 343] on input "True" at bounding box center [503, 339] width 8 height 7
radio input "true"
click at [829, 384] on button "Submit" at bounding box center [827, 384] width 82 height 23
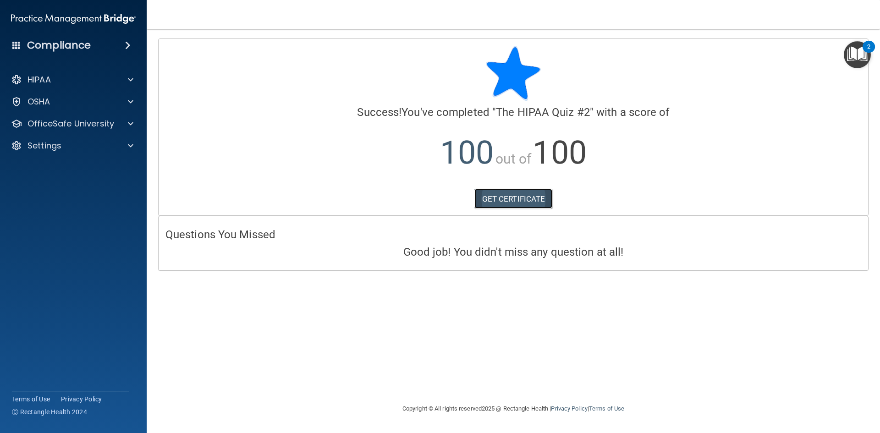
click at [540, 199] on link "GET CERTIFICATE" at bounding box center [513, 199] width 78 height 20
click at [96, 84] on div "HIPAA" at bounding box center [61, 79] width 114 height 11
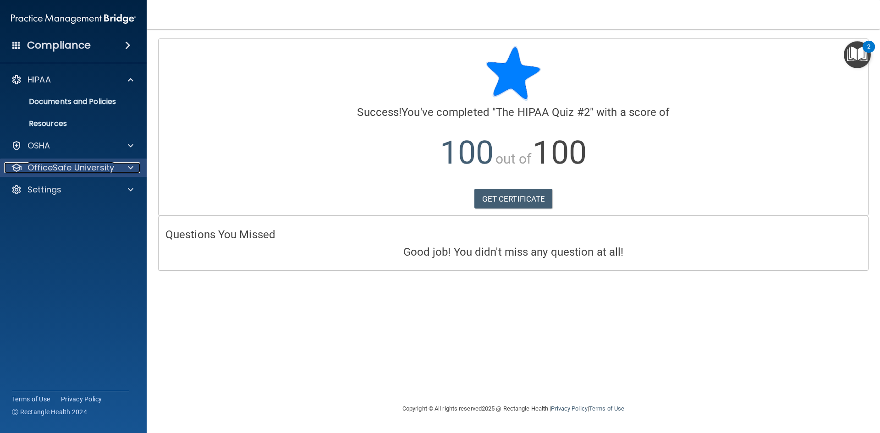
click at [81, 165] on p "OfficeSafe University" at bounding box center [70, 167] width 87 height 11
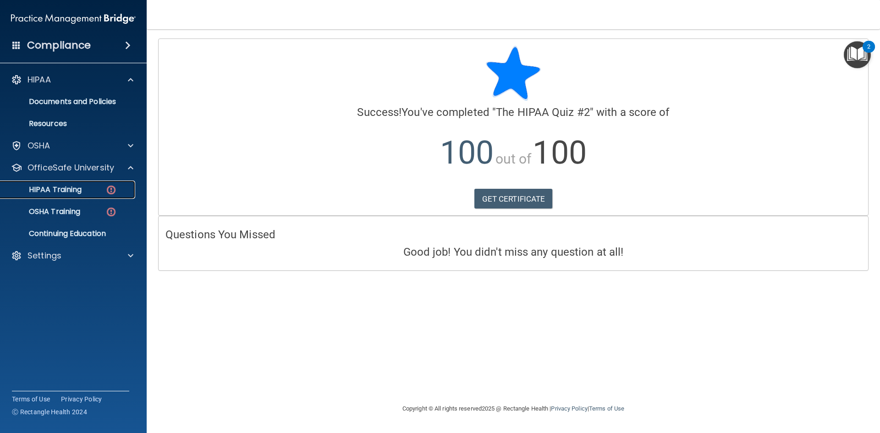
click at [70, 187] on p "HIPAA Training" at bounding box center [44, 189] width 76 height 9
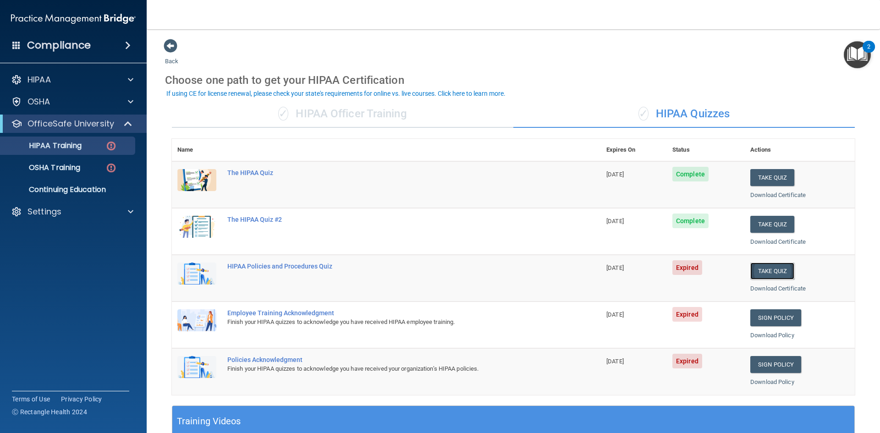
click at [759, 268] on button "Take Quiz" at bounding box center [772, 271] width 44 height 17
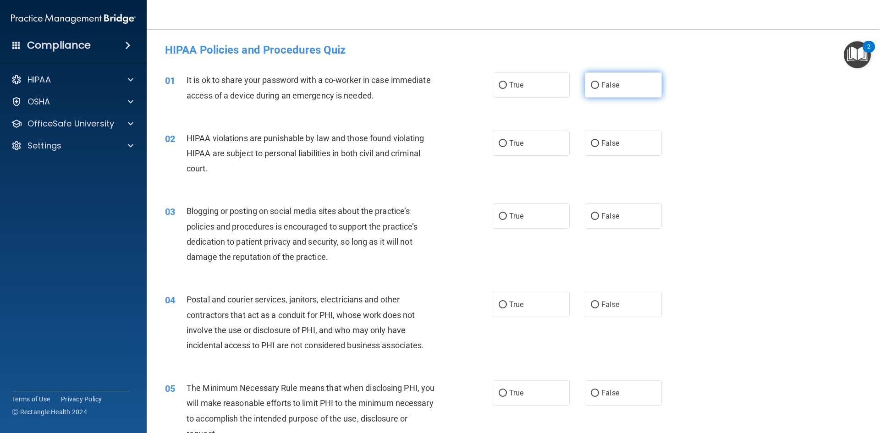
click at [633, 91] on label "False" at bounding box center [623, 84] width 77 height 25
click at [599, 89] on input "False" at bounding box center [595, 85] width 8 height 7
radio input "true"
click at [514, 142] on span "True" at bounding box center [516, 143] width 14 height 9
click at [507, 142] on input "True" at bounding box center [503, 143] width 8 height 7
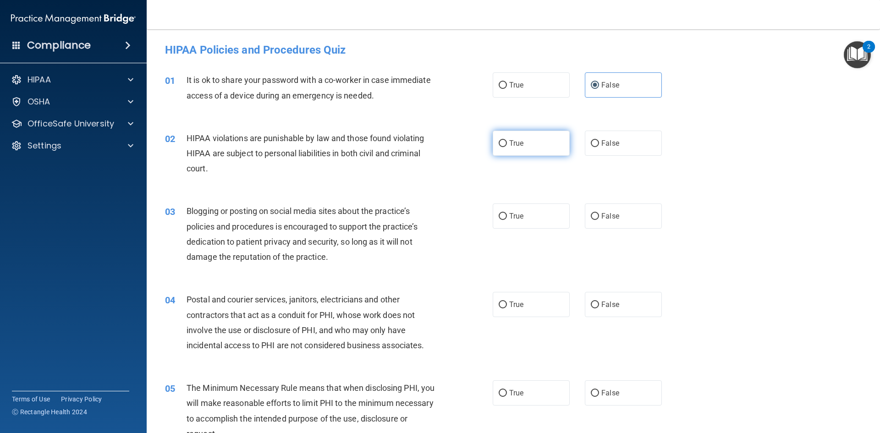
radio input "true"
click at [606, 213] on span "False" at bounding box center [610, 216] width 18 height 9
click at [599, 213] on input "False" at bounding box center [595, 216] width 8 height 7
radio input "true"
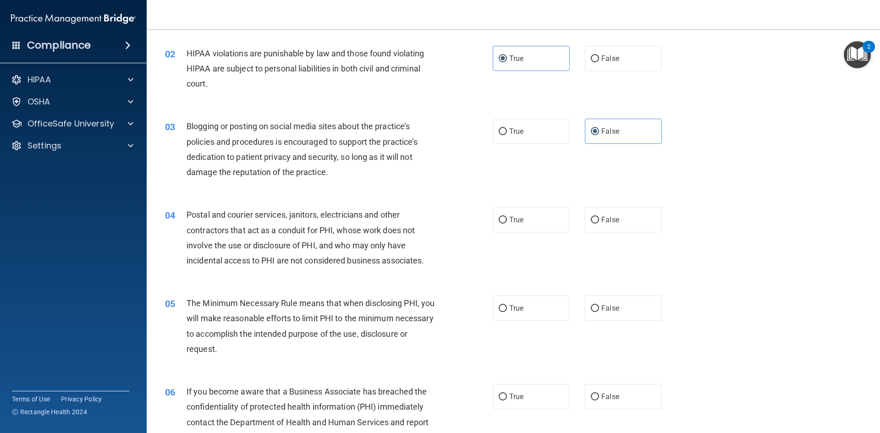
scroll to position [92, 0]
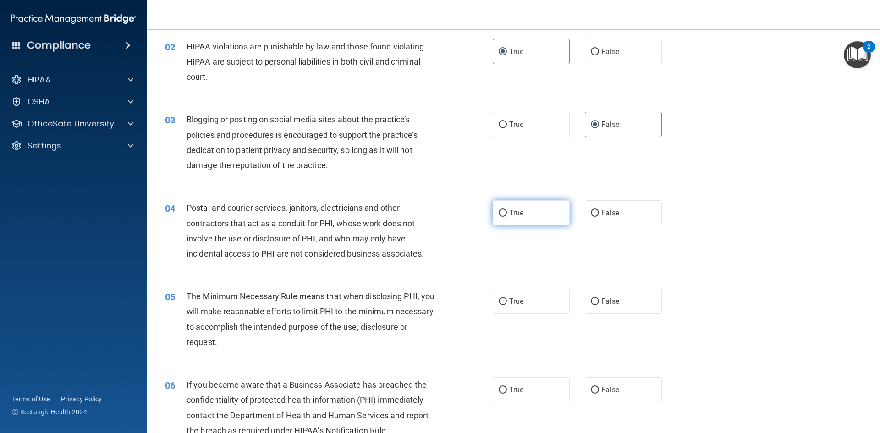
click at [516, 212] on span "True" at bounding box center [516, 212] width 14 height 9
click at [507, 212] on input "True" at bounding box center [503, 213] width 8 height 7
radio input "true"
click at [540, 299] on label "True" at bounding box center [531, 301] width 77 height 25
click at [507, 299] on input "True" at bounding box center [503, 301] width 8 height 7
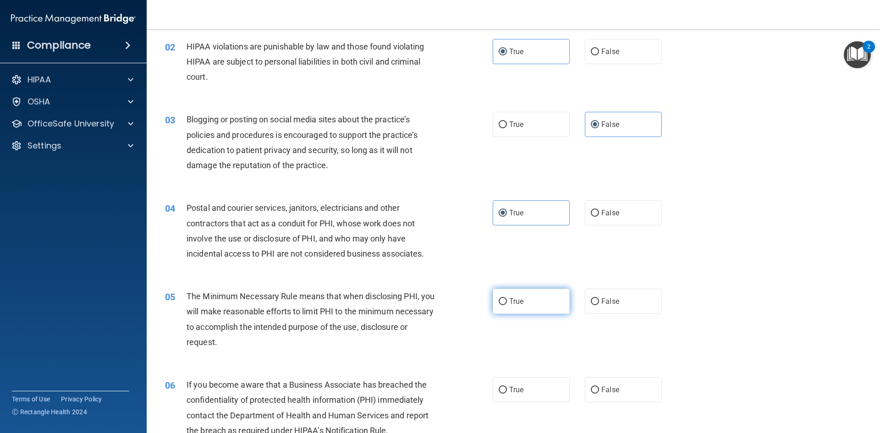
radio input "true"
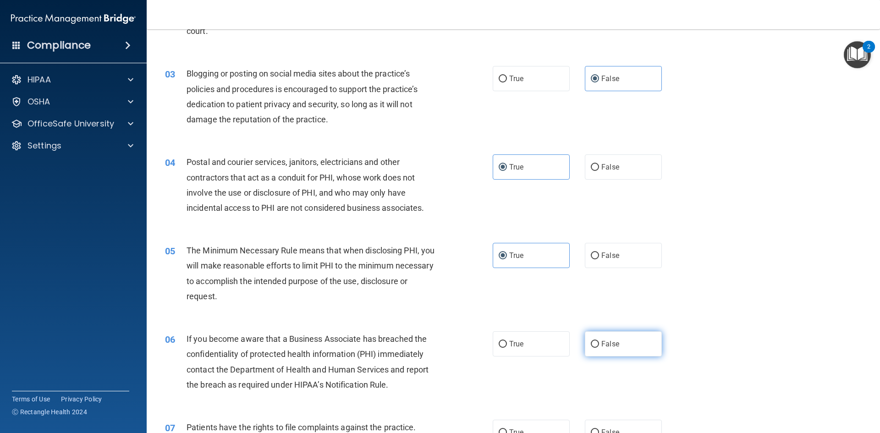
click at [610, 345] on span "False" at bounding box center [610, 344] width 18 height 9
click at [599, 345] on input "False" at bounding box center [595, 344] width 8 height 7
radio input "true"
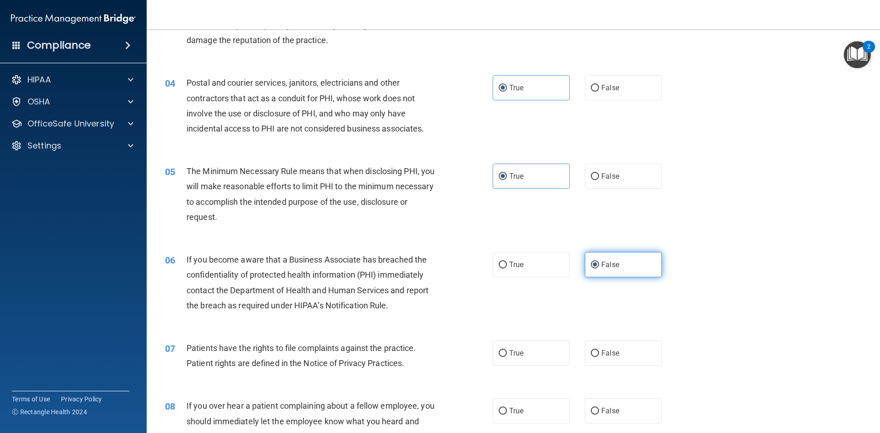
scroll to position [229, 0]
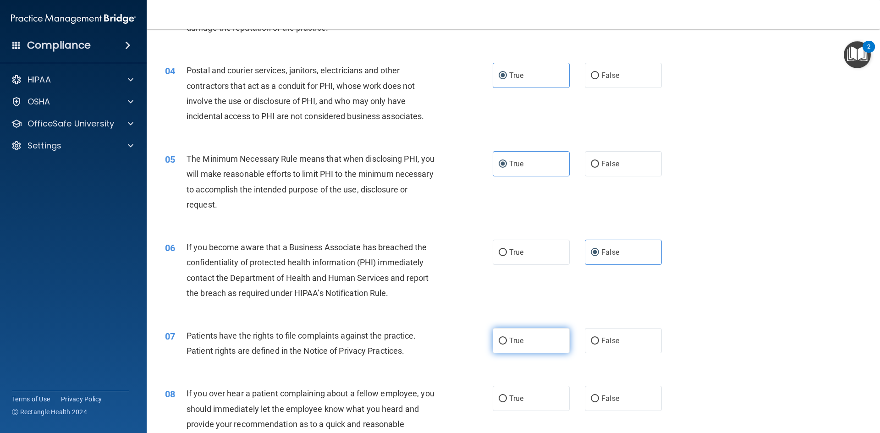
click at [517, 341] on span "True" at bounding box center [516, 340] width 14 height 9
click at [507, 341] on input "True" at bounding box center [503, 341] width 8 height 7
radio input "true"
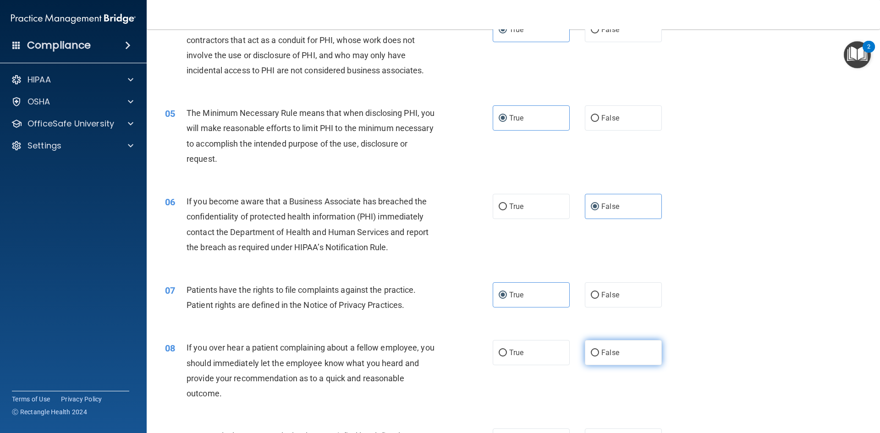
click at [615, 350] on label "False" at bounding box center [623, 352] width 77 height 25
click at [599, 350] on input "False" at bounding box center [595, 353] width 8 height 7
radio input "true"
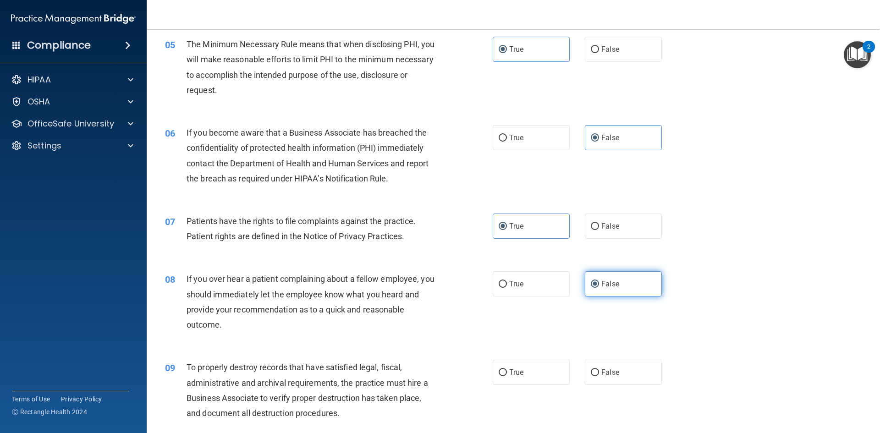
scroll to position [367, 0]
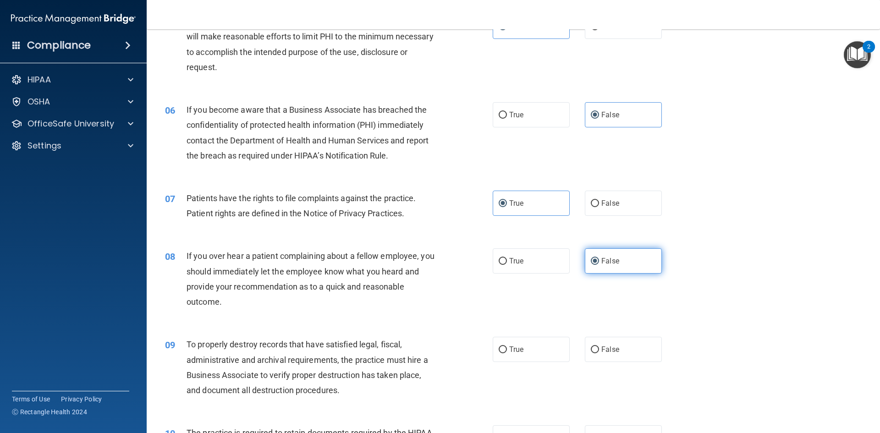
click at [615, 350] on label "False" at bounding box center [623, 349] width 77 height 25
click at [599, 350] on input "False" at bounding box center [595, 349] width 8 height 7
radio input "true"
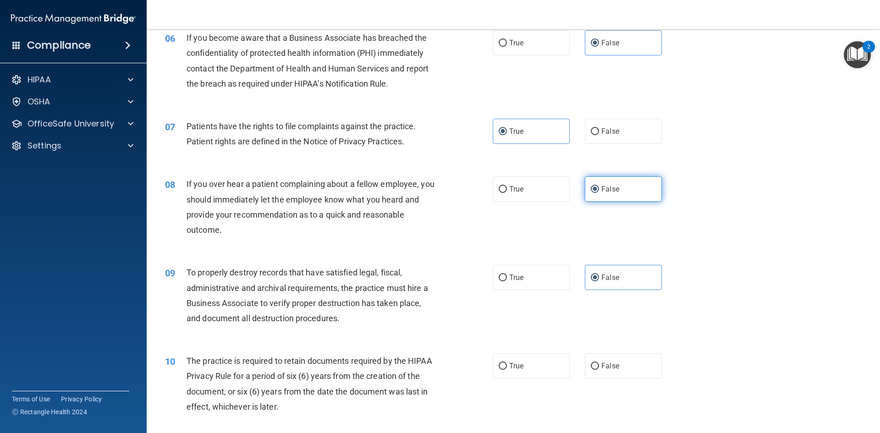
scroll to position [458, 0]
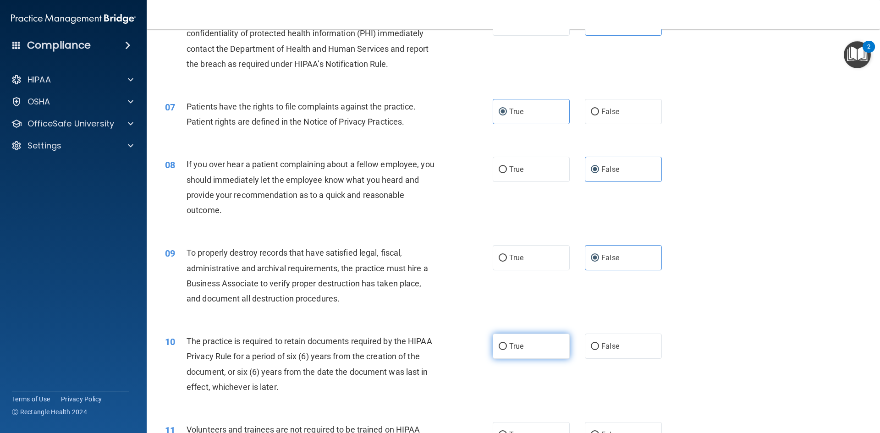
click at [546, 347] on label "True" at bounding box center [531, 346] width 77 height 25
click at [507, 347] on input "True" at bounding box center [503, 346] width 8 height 7
radio input "true"
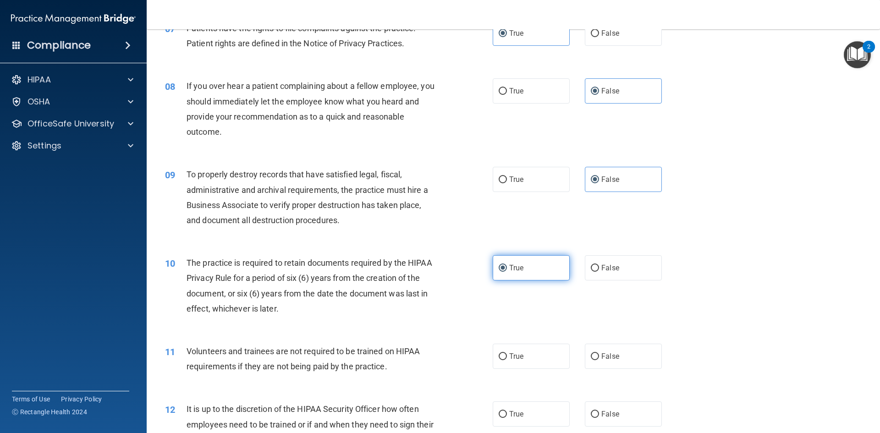
scroll to position [550, 0]
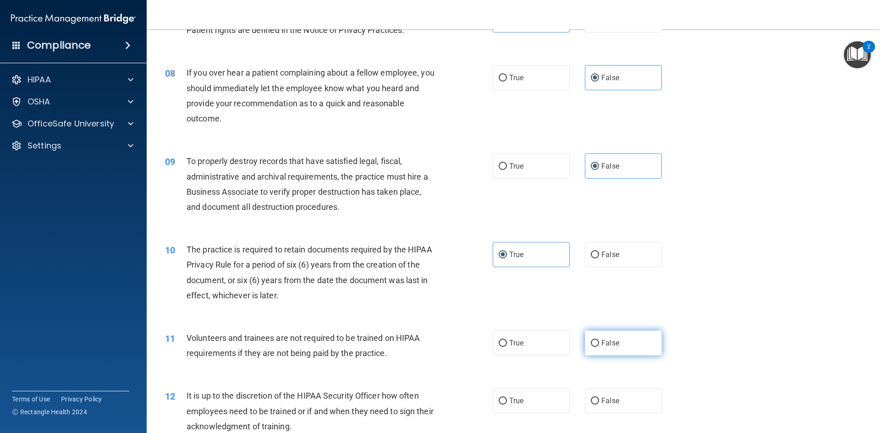
click at [595, 339] on label "False" at bounding box center [623, 342] width 77 height 25
click at [595, 340] on input "False" at bounding box center [595, 343] width 8 height 7
radio input "true"
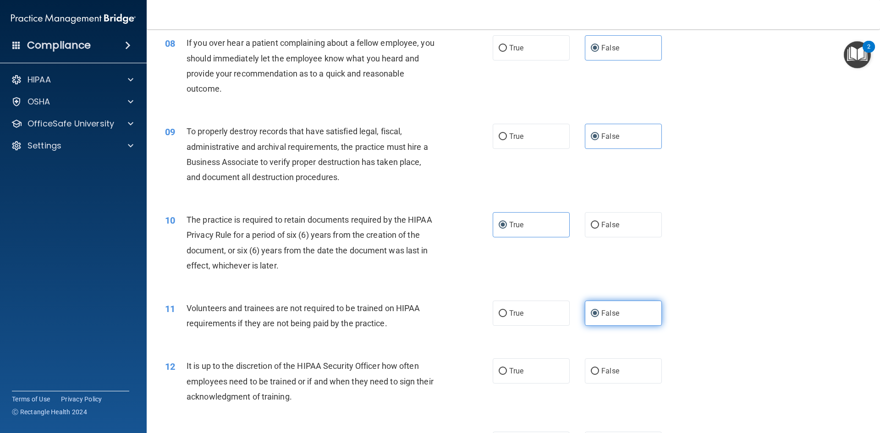
scroll to position [596, 0]
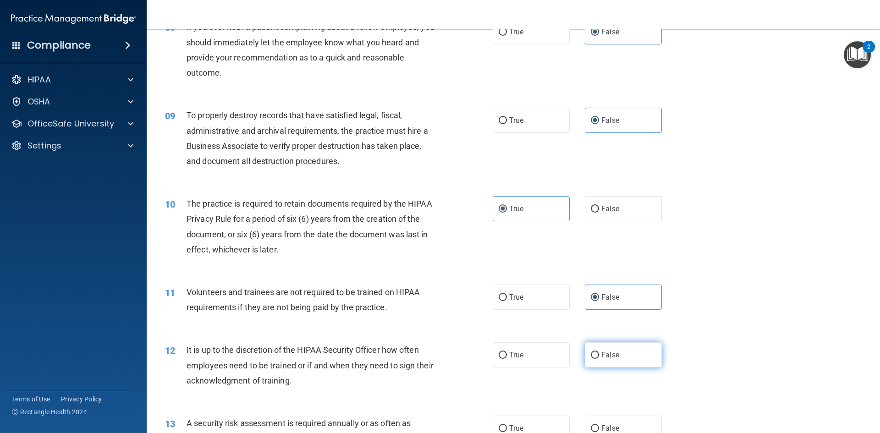
click at [602, 346] on label "False" at bounding box center [623, 354] width 77 height 25
click at [599, 352] on input "False" at bounding box center [595, 355] width 8 height 7
radio input "true"
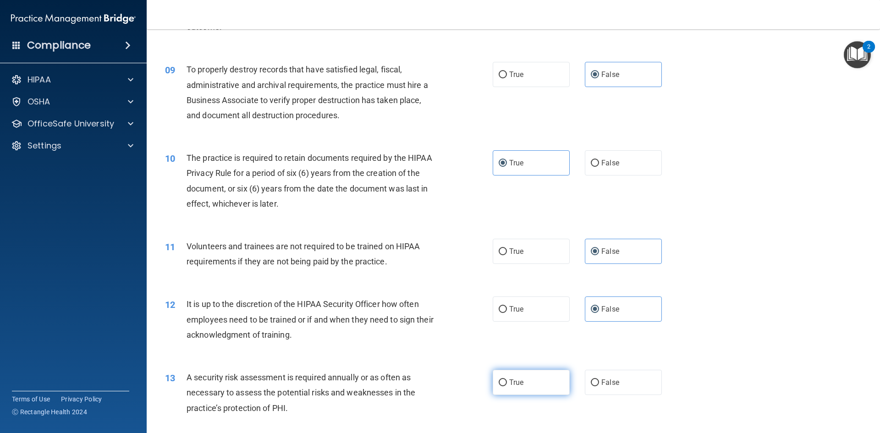
click at [539, 385] on label "True" at bounding box center [531, 382] width 77 height 25
click at [507, 385] on input "True" at bounding box center [503, 382] width 8 height 7
radio input "true"
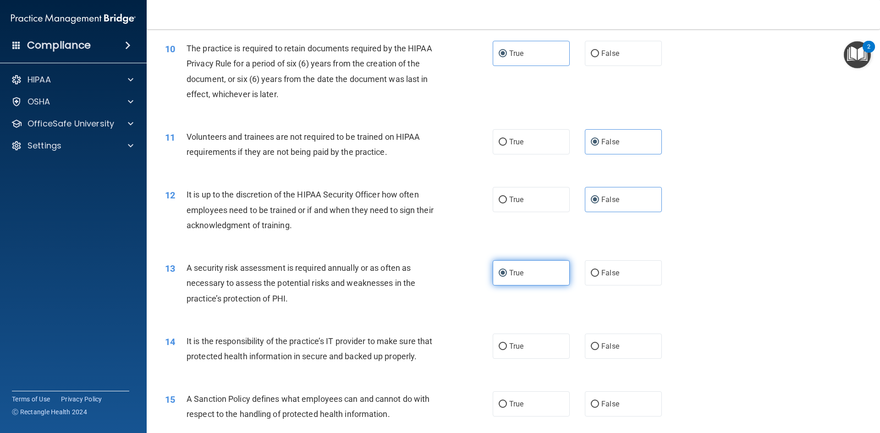
scroll to position [825, 0]
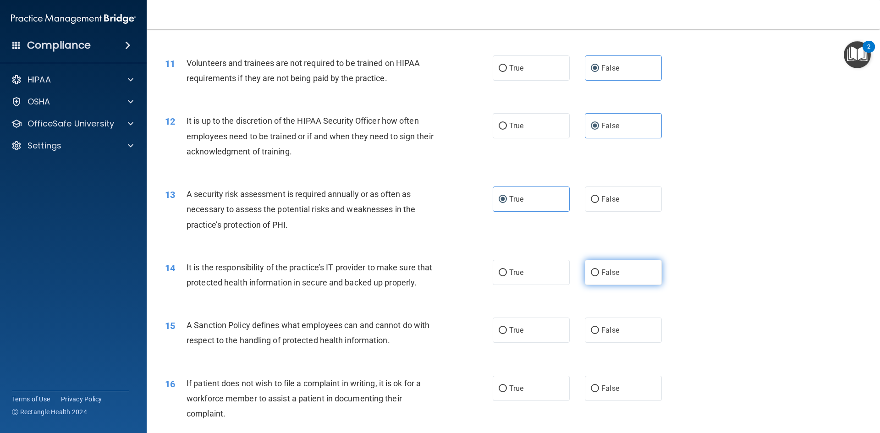
click at [622, 278] on label "False" at bounding box center [623, 272] width 77 height 25
click at [599, 276] on input "False" at bounding box center [595, 272] width 8 height 7
radio input "true"
click at [634, 341] on label "False" at bounding box center [623, 330] width 77 height 25
click at [599, 334] on input "False" at bounding box center [595, 330] width 8 height 7
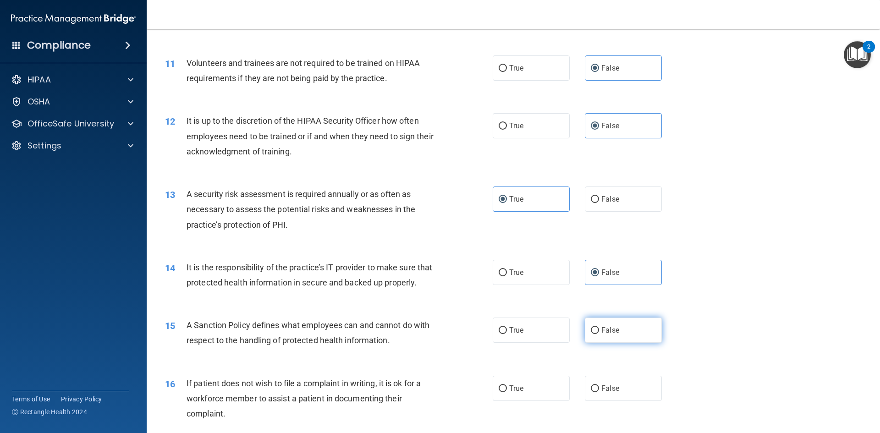
radio input "true"
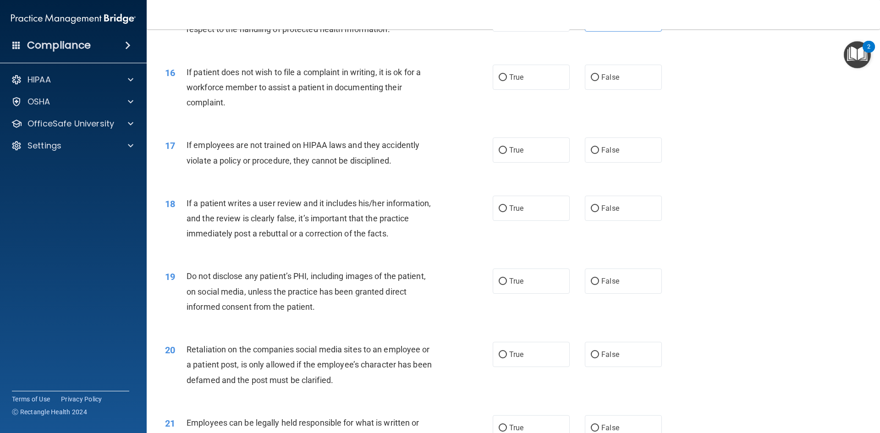
scroll to position [1146, 0]
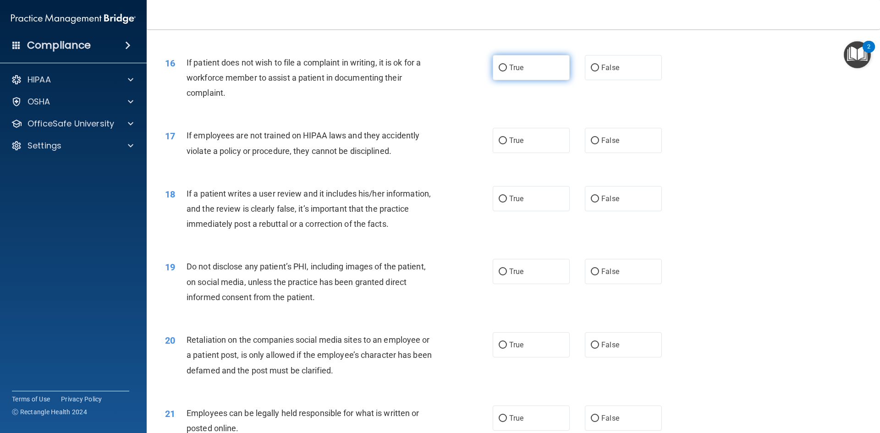
click at [525, 80] on label "True" at bounding box center [531, 67] width 77 height 25
click at [507, 71] on input "True" at bounding box center [503, 68] width 8 height 7
radio input "true"
click at [608, 145] on span "False" at bounding box center [610, 140] width 18 height 9
click at [599, 144] on input "False" at bounding box center [595, 140] width 8 height 7
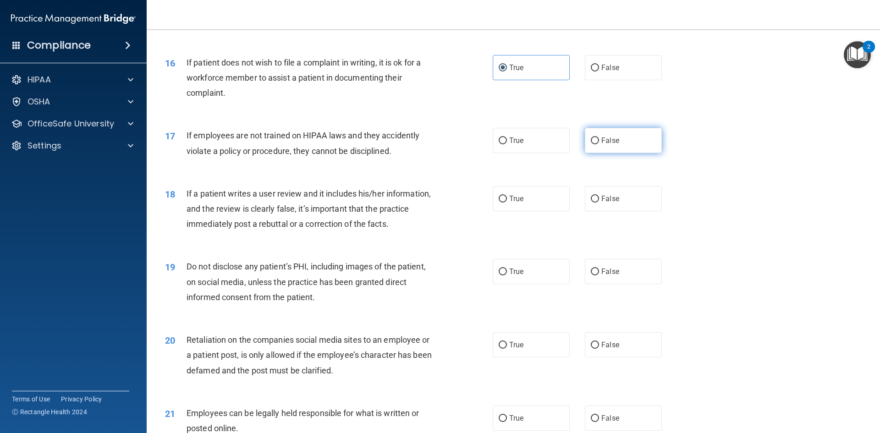
radio input "true"
click at [645, 211] on label "False" at bounding box center [623, 198] width 77 height 25
click at [599, 203] on input "False" at bounding box center [595, 199] width 8 height 7
radio input "true"
click at [535, 284] on label "True" at bounding box center [531, 271] width 77 height 25
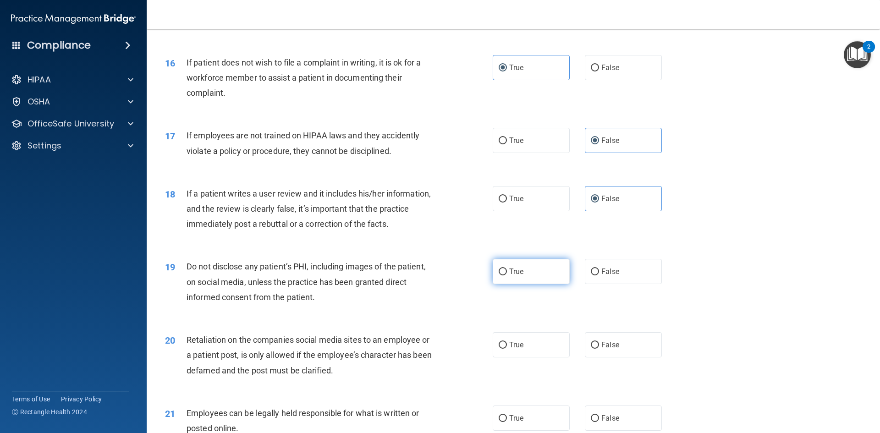
click at [507, 275] on input "True" at bounding box center [503, 272] width 8 height 7
radio input "true"
click at [611, 341] on div "20 Retaliation on the companies social media sites to an employee or a patient …" at bounding box center [513, 357] width 710 height 73
click at [619, 357] on label "False" at bounding box center [623, 344] width 77 height 25
click at [599, 349] on input "False" at bounding box center [595, 345] width 8 height 7
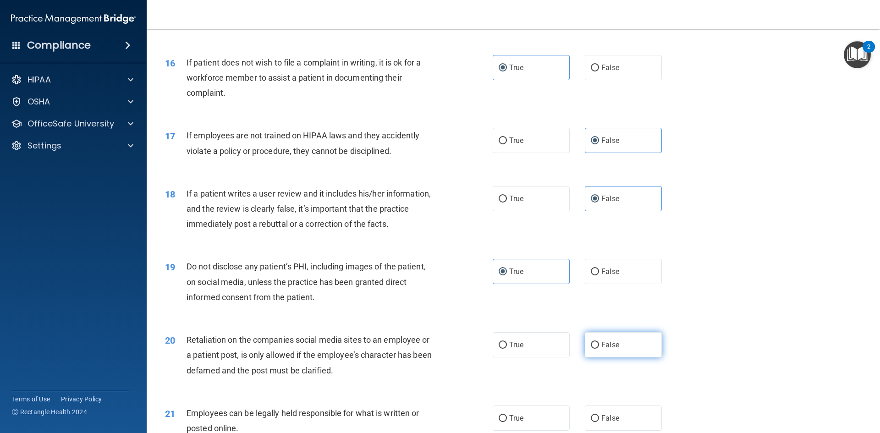
radio input "true"
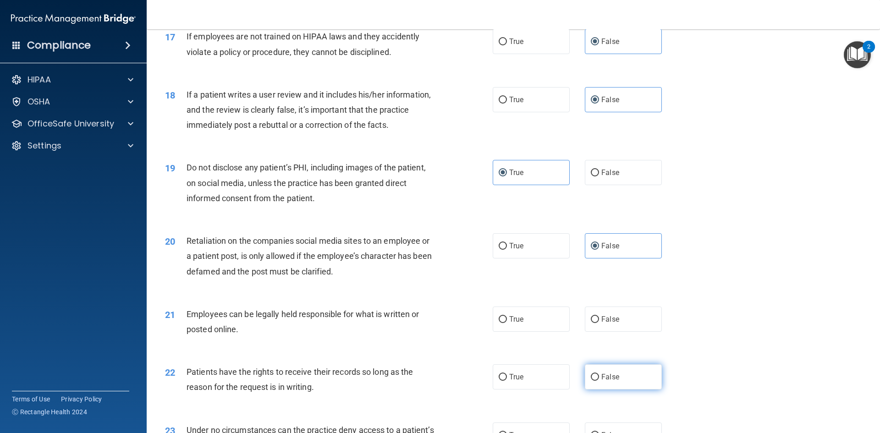
scroll to position [1329, 0]
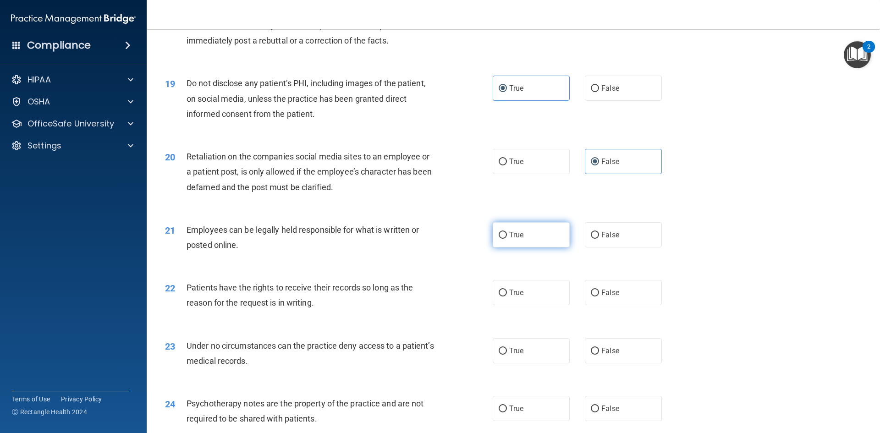
click at [552, 247] on label "True" at bounding box center [531, 234] width 77 height 25
click at [507, 239] on input "True" at bounding box center [503, 235] width 8 height 7
radio input "true"
click at [545, 305] on label "True" at bounding box center [531, 292] width 77 height 25
click at [507, 296] on input "True" at bounding box center [503, 293] width 8 height 7
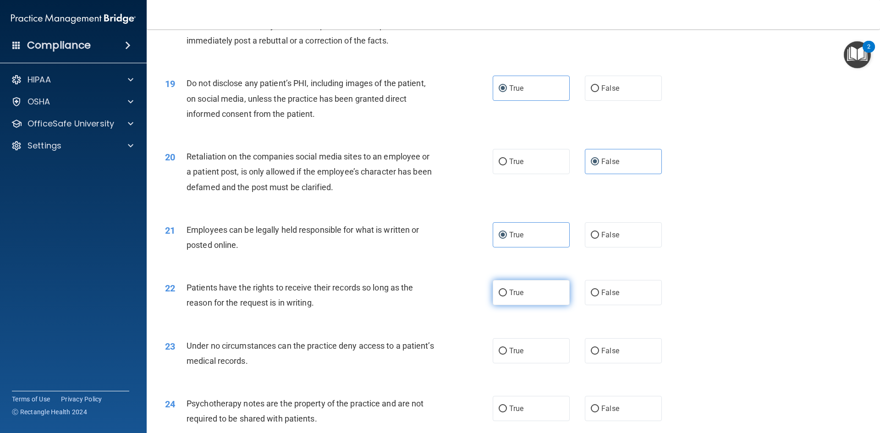
radio input "true"
click at [604, 297] on span "False" at bounding box center [610, 292] width 18 height 9
click at [599, 296] on input "False" at bounding box center [595, 293] width 8 height 7
radio input "true"
radio input "false"
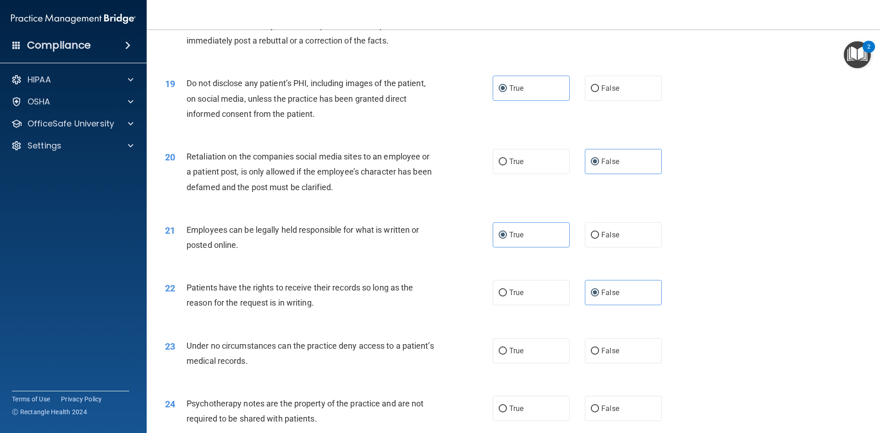
scroll to position [1375, 0]
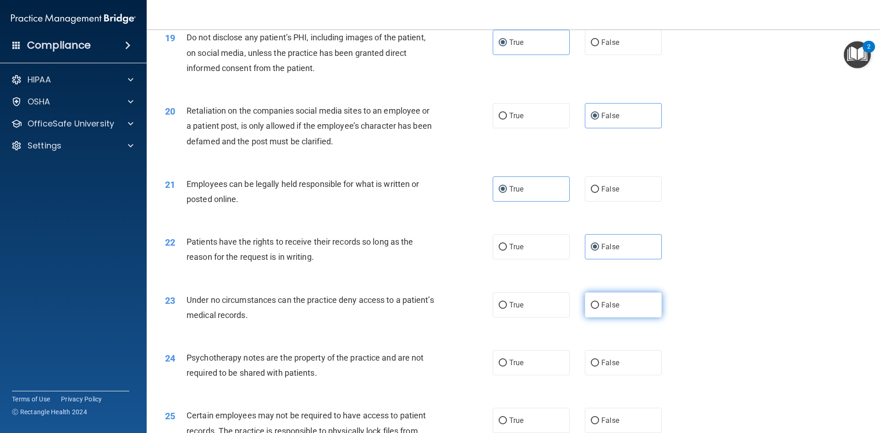
click at [627, 317] on label "False" at bounding box center [623, 304] width 77 height 25
click at [599, 309] on input "False" at bounding box center [595, 305] width 8 height 7
radio input "true"
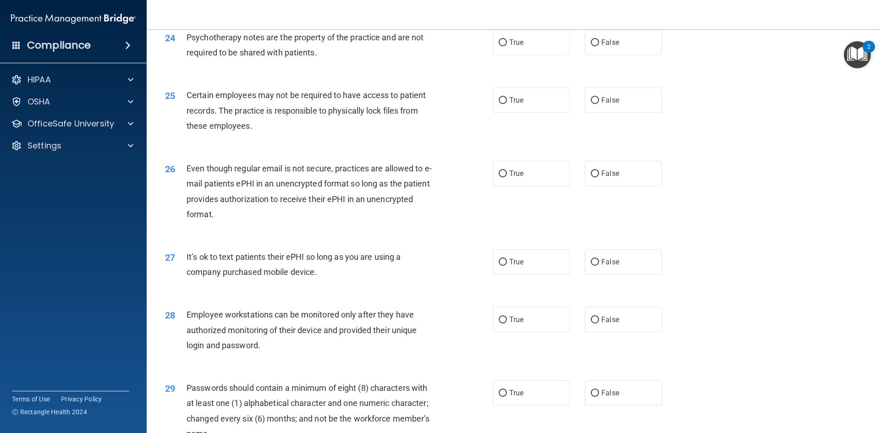
scroll to position [1695, 0]
click at [510, 55] on label "True" at bounding box center [531, 41] width 77 height 25
click at [507, 46] on input "True" at bounding box center [503, 42] width 8 height 7
radio input "true"
click at [556, 112] on label "True" at bounding box center [531, 99] width 77 height 25
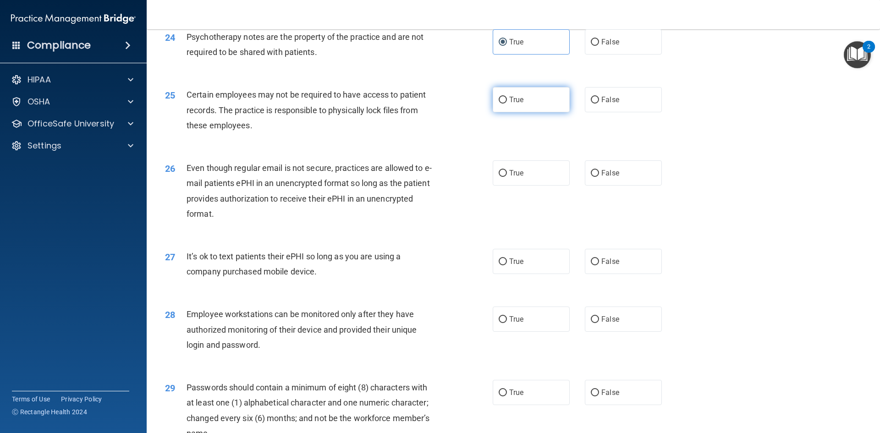
click at [507, 104] on input "True" at bounding box center [503, 100] width 8 height 7
radio input "true"
click at [538, 186] on label "True" at bounding box center [531, 172] width 77 height 25
click at [507, 177] on input "True" at bounding box center [503, 173] width 8 height 7
radio input "true"
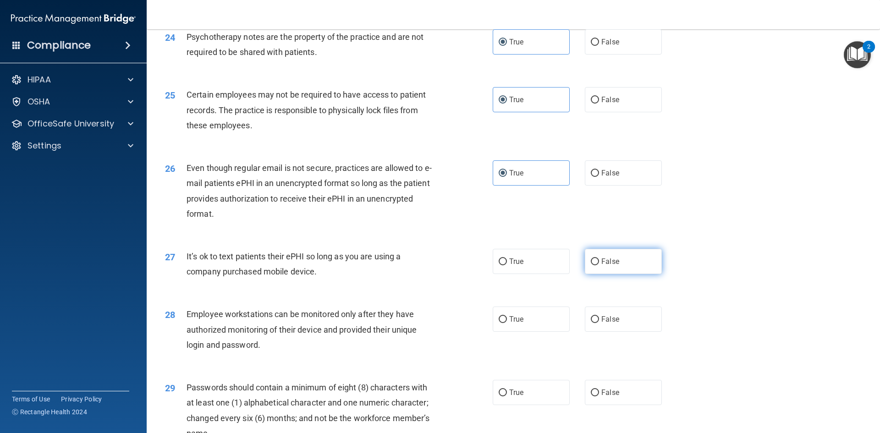
click at [609, 266] on span "False" at bounding box center [610, 261] width 18 height 9
click at [599, 265] on input "False" at bounding box center [595, 261] width 8 height 7
radio input "true"
click at [602, 332] on label "False" at bounding box center [623, 319] width 77 height 25
click at [599, 323] on input "False" at bounding box center [595, 319] width 8 height 7
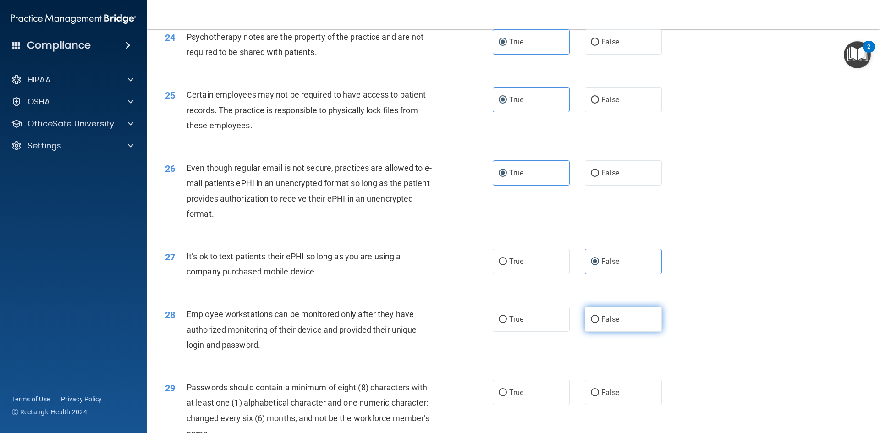
radio input "true"
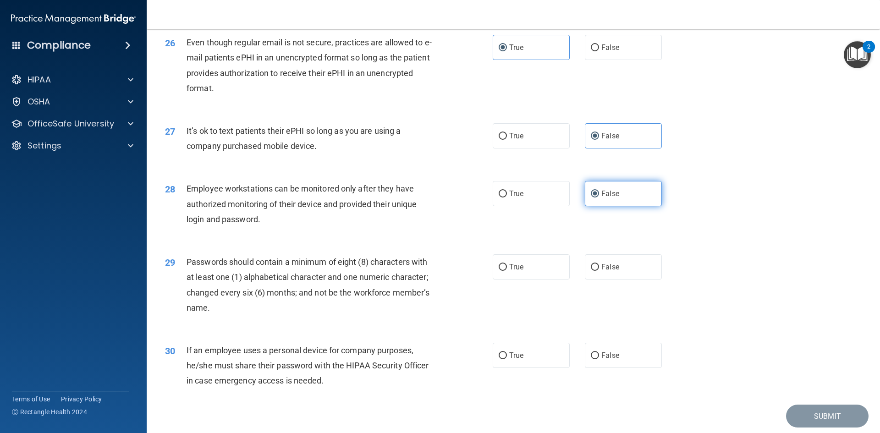
scroll to position [1833, 0]
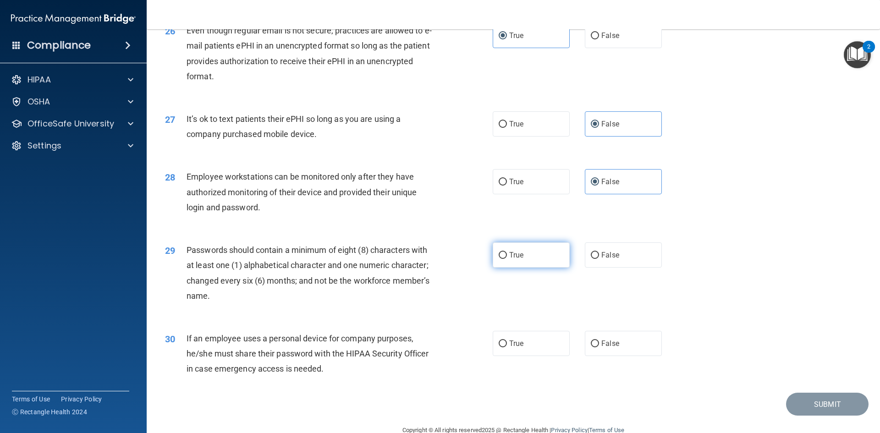
click at [530, 268] on label "True" at bounding box center [531, 254] width 77 height 25
click at [507, 259] on input "True" at bounding box center [503, 255] width 8 height 7
radio input "true"
click at [605, 348] on span "False" at bounding box center [610, 343] width 18 height 9
click at [599, 347] on input "False" at bounding box center [595, 343] width 8 height 7
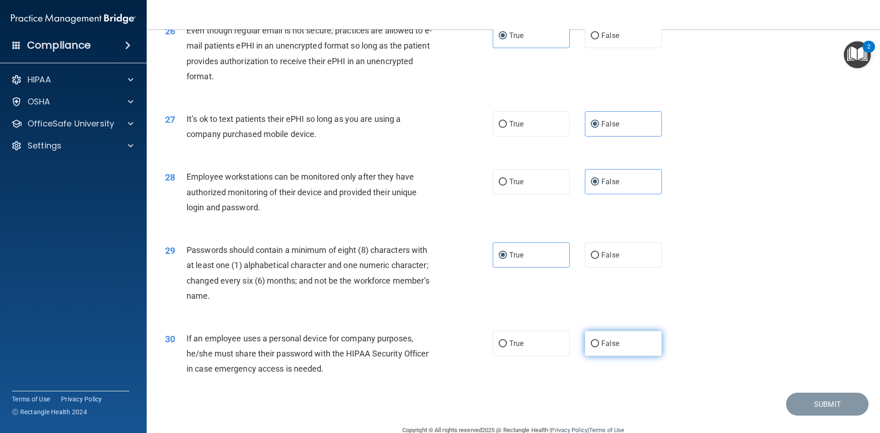
radio input "true"
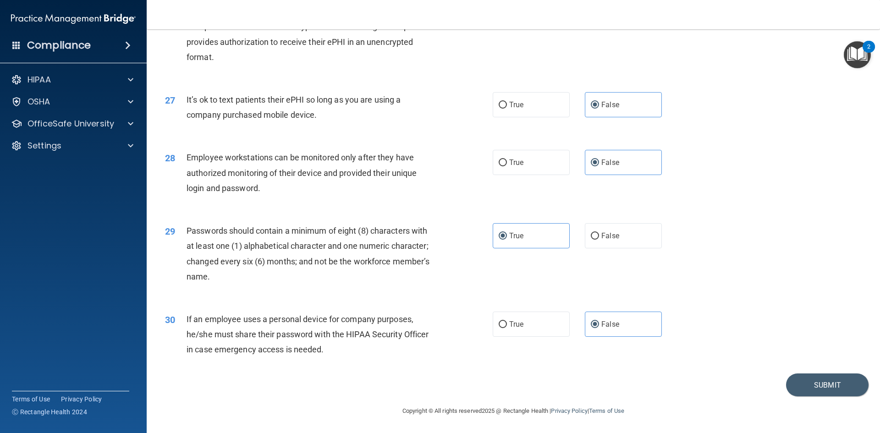
scroll to position [1867, 0]
click at [803, 392] on button "Submit" at bounding box center [827, 384] width 82 height 23
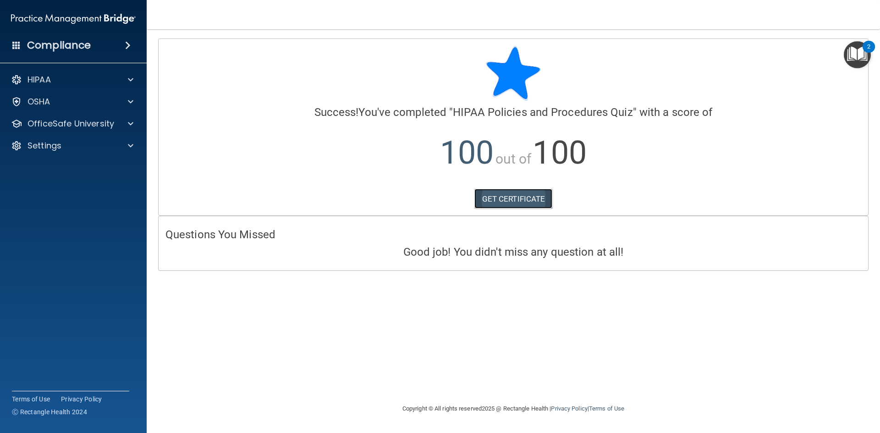
click at [530, 208] on link "GET CERTIFICATE" at bounding box center [513, 199] width 78 height 20
click at [81, 129] on div "OfficeSafe University" at bounding box center [73, 124] width 147 height 18
click at [77, 130] on div "OfficeSafe University" at bounding box center [73, 124] width 147 height 18
click at [127, 125] on div at bounding box center [129, 123] width 23 height 11
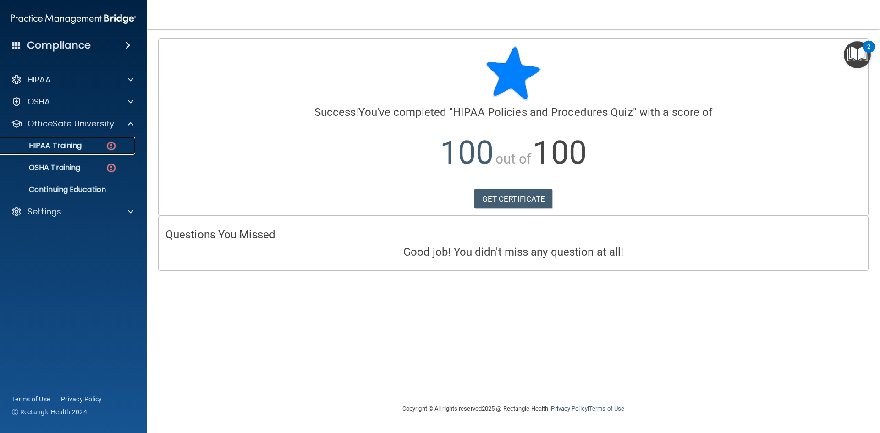
click at [92, 147] on div "HIPAA Training" at bounding box center [68, 145] width 125 height 9
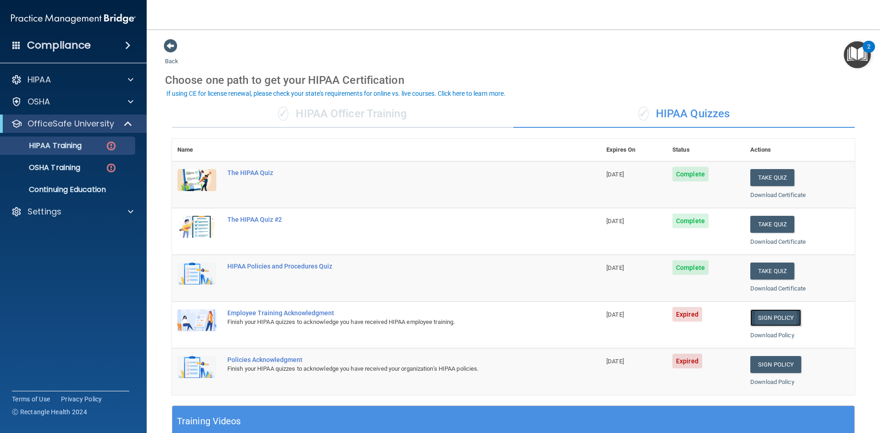
click at [759, 318] on link "Sign Policy" at bounding box center [775, 317] width 51 height 17
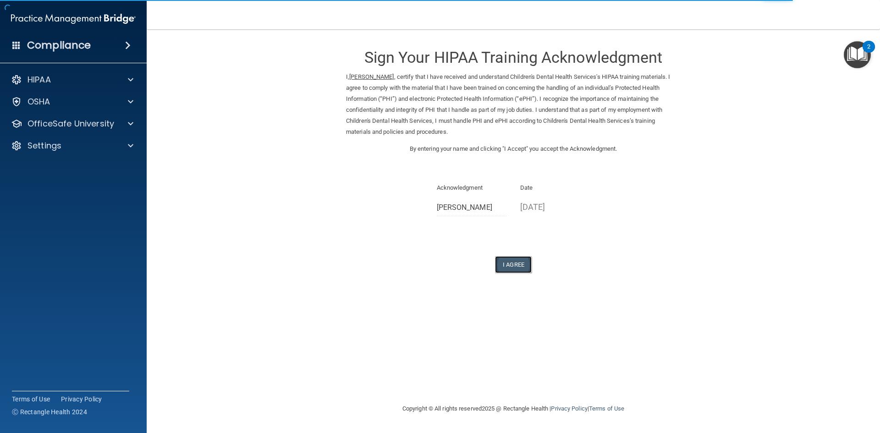
click at [513, 259] on button "I Agree" at bounding box center [513, 264] width 37 height 17
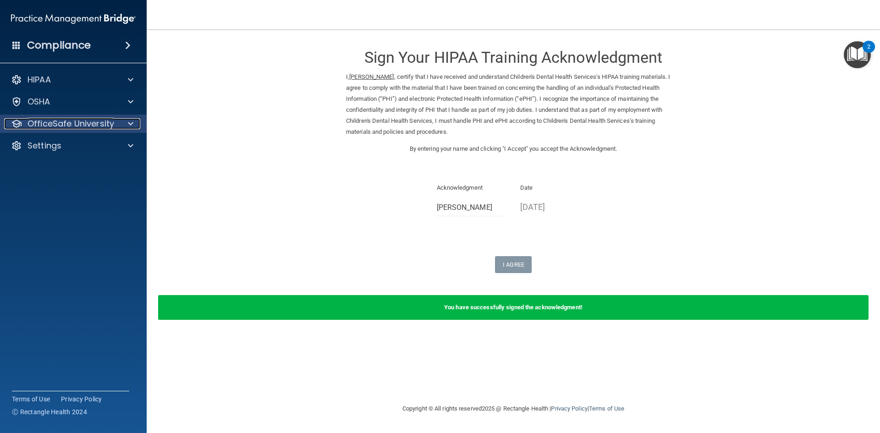
click at [132, 126] on span at bounding box center [130, 123] width 5 height 11
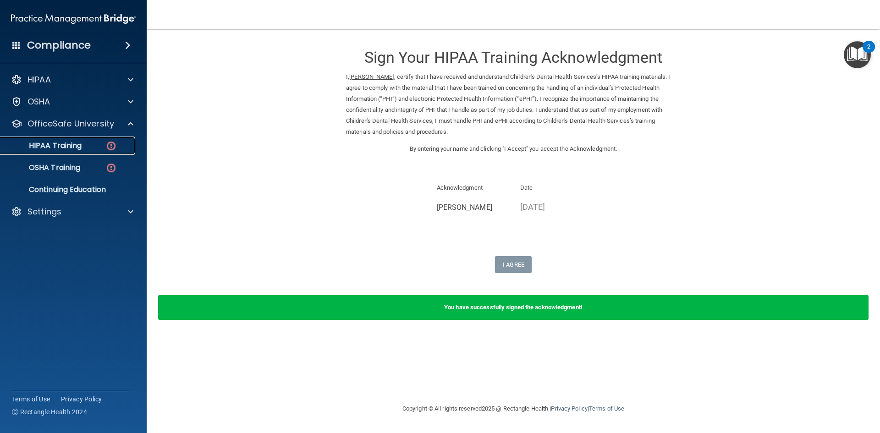
click at [98, 147] on div "HIPAA Training" at bounding box center [68, 145] width 125 height 9
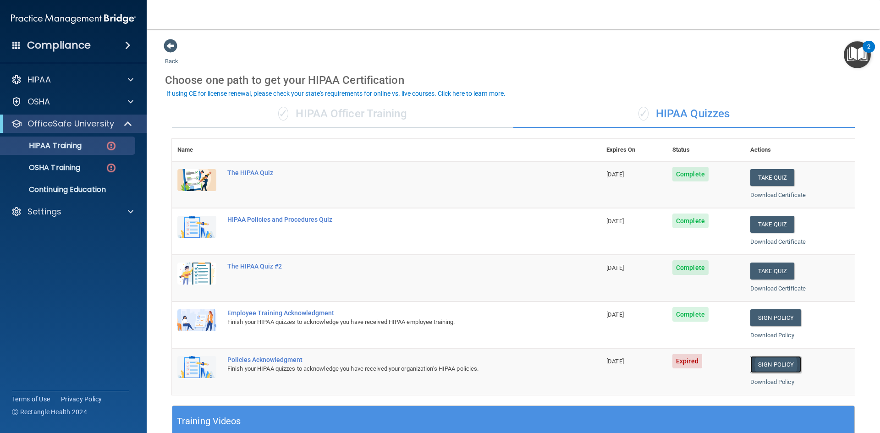
click at [759, 361] on link "Sign Policy" at bounding box center [775, 364] width 51 height 17
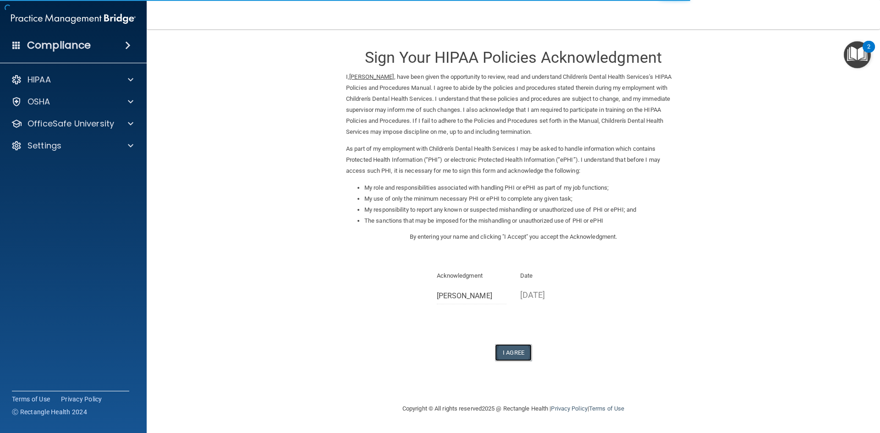
click at [519, 351] on button "I Agree" at bounding box center [513, 352] width 37 height 17
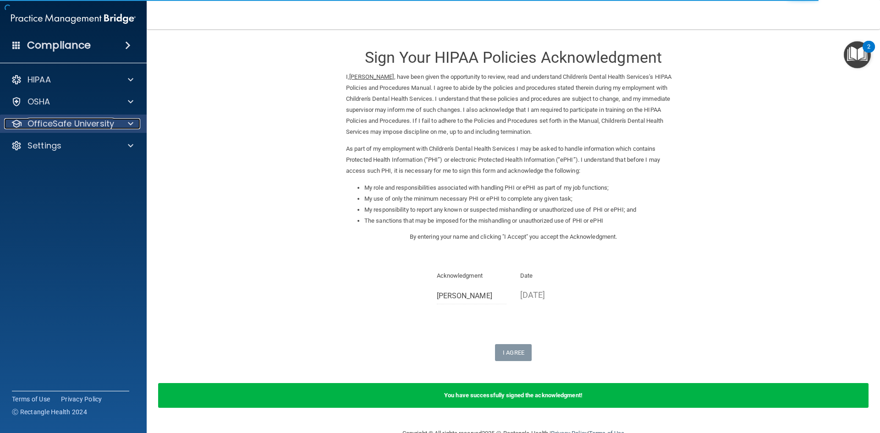
click at [129, 122] on span at bounding box center [130, 123] width 5 height 11
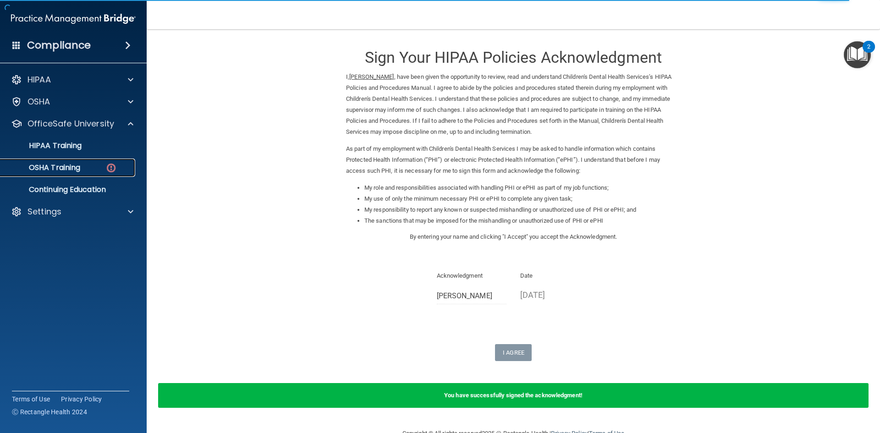
click at [90, 164] on div "OSHA Training" at bounding box center [68, 167] width 125 height 9
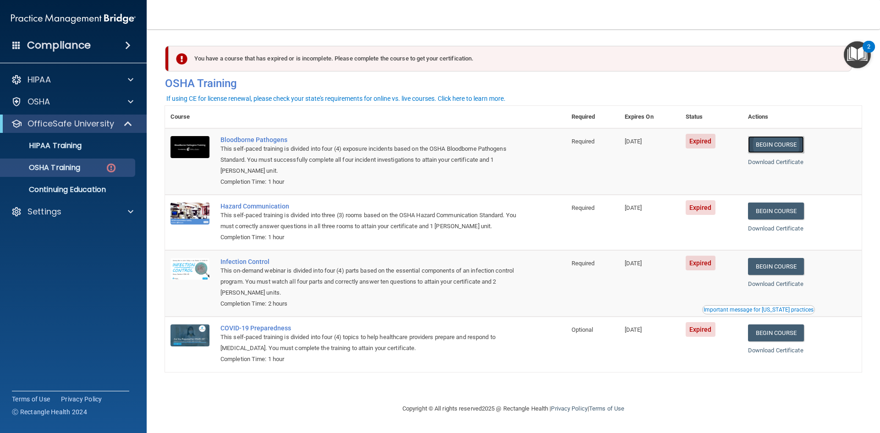
click at [794, 144] on link "Begin Course" at bounding box center [776, 144] width 56 height 17
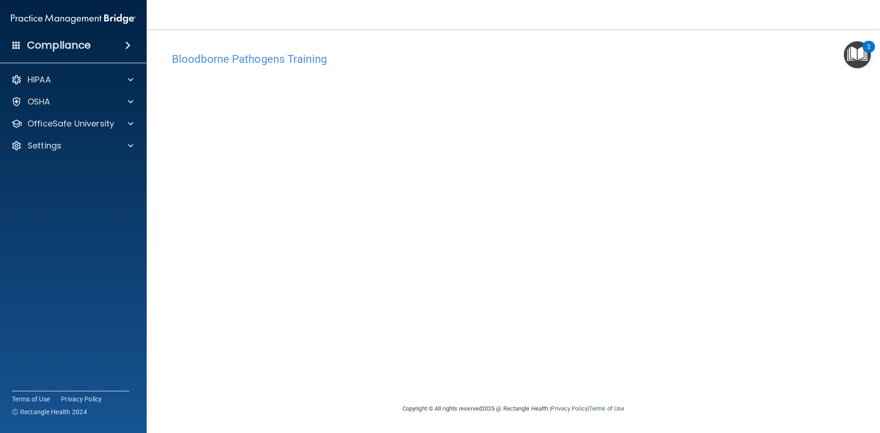
click at [618, 353] on div "Bloodborne Pathogens Training This course doesn’t expire until [DATE]. Are you …" at bounding box center [513, 226] width 696 height 356
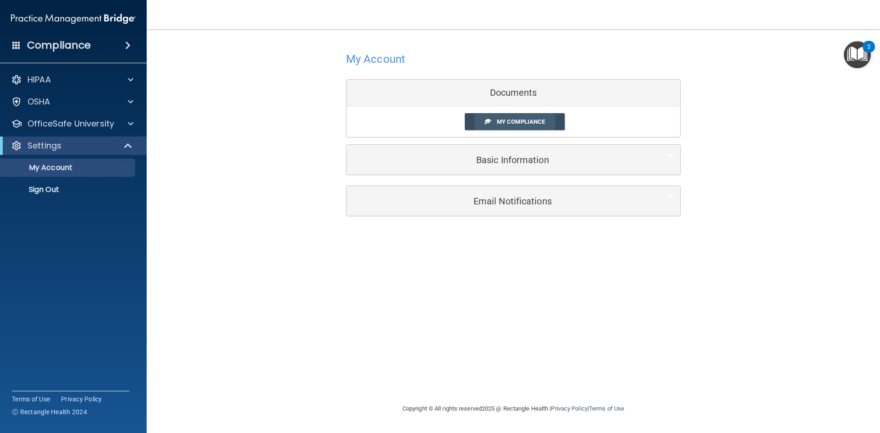
click at [522, 123] on span "My Compliance" at bounding box center [521, 121] width 48 height 7
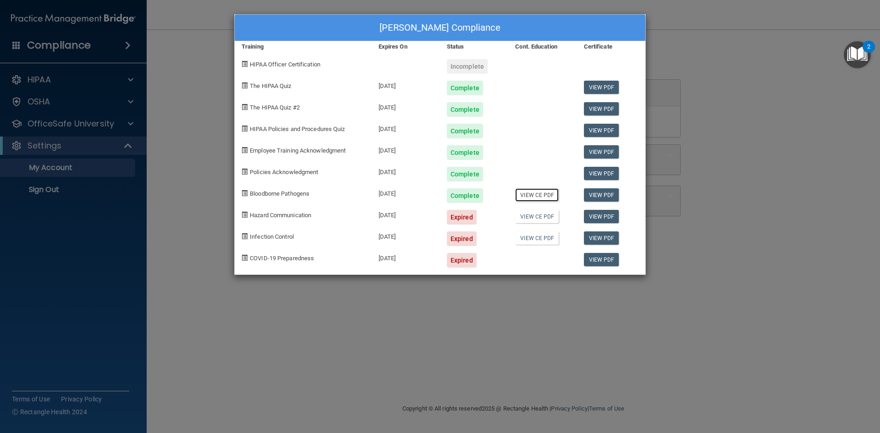
click at [540, 196] on link "View CE PDF" at bounding box center [537, 194] width 44 height 13
click at [93, 155] on div "Gena Thorson's Compliance Training Expires On Status Cont. Education Certificat…" at bounding box center [440, 216] width 880 height 433
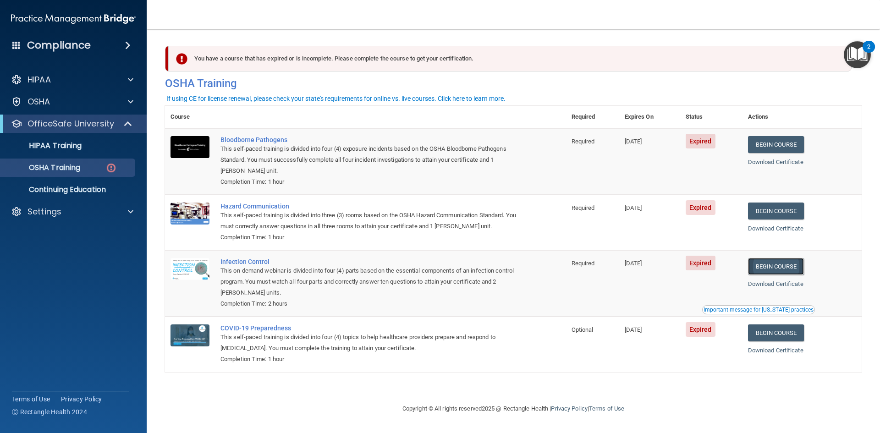
click at [783, 269] on link "Begin Course" at bounding box center [776, 266] width 56 height 17
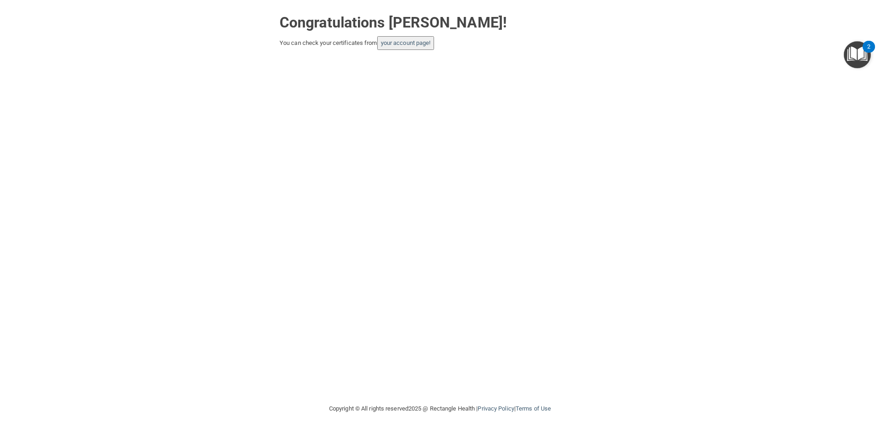
click at [417, 47] on button "your account page!" at bounding box center [405, 43] width 57 height 14
click at [419, 44] on link "your account page!" at bounding box center [406, 42] width 50 height 7
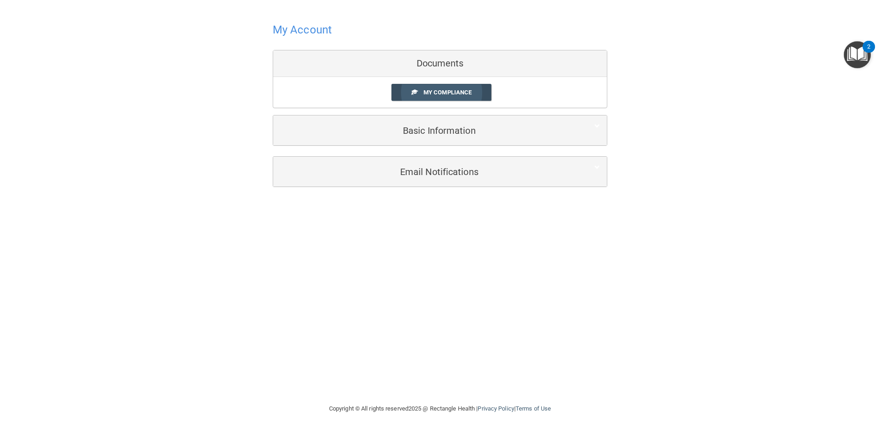
click at [437, 92] on span "My Compliance" at bounding box center [447, 92] width 48 height 7
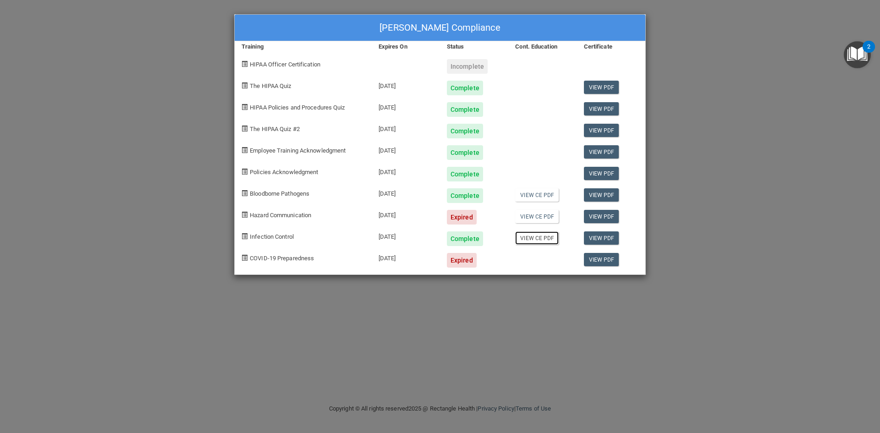
click at [545, 241] on link "View CE PDF" at bounding box center [537, 237] width 44 height 13
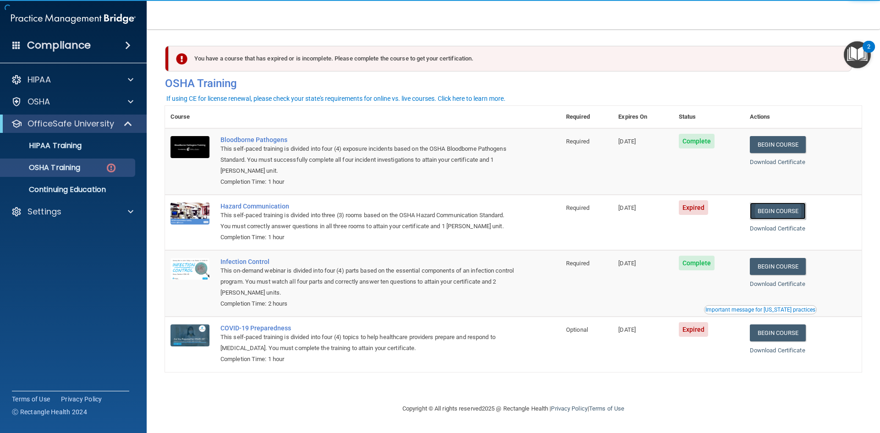
click at [795, 214] on link "Begin Course" at bounding box center [778, 211] width 56 height 17
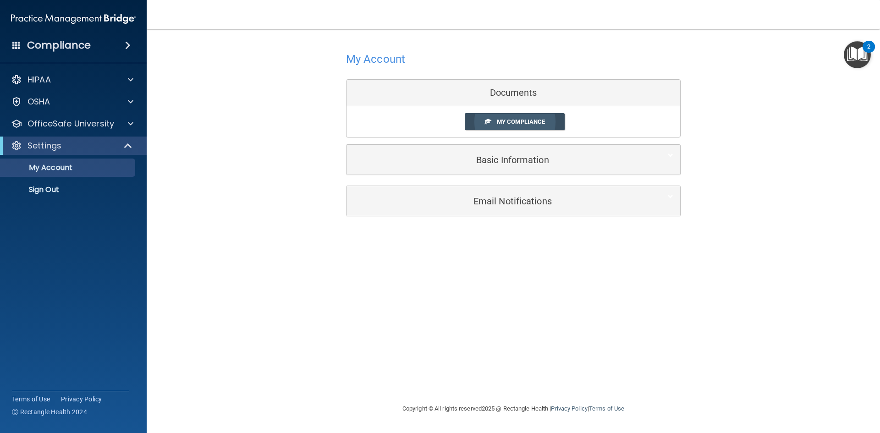
click at [499, 122] on span "My Compliance" at bounding box center [521, 121] width 48 height 7
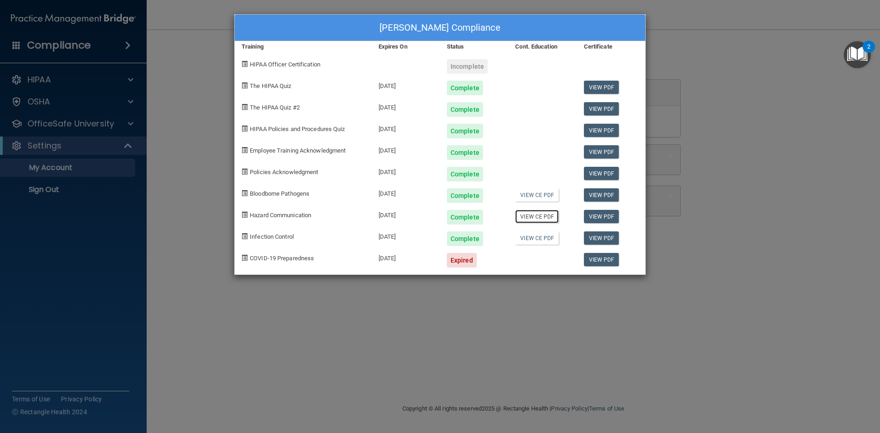
click at [526, 218] on link "View CE PDF" at bounding box center [537, 216] width 44 height 13
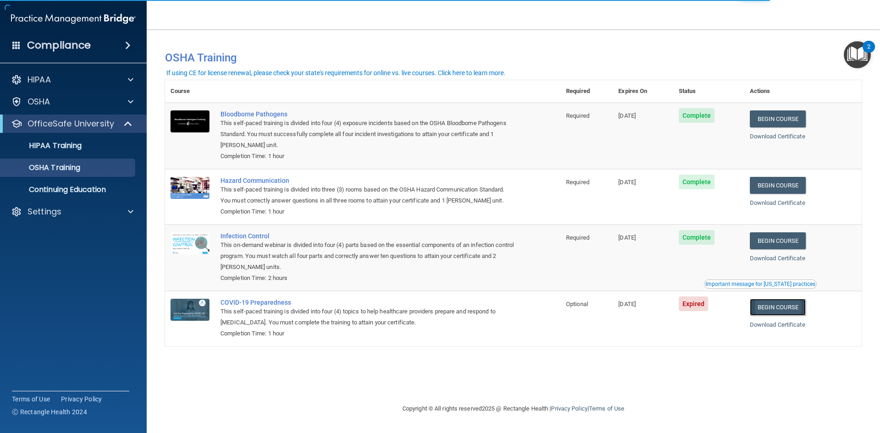
click at [796, 305] on link "Begin Course" at bounding box center [778, 307] width 56 height 17
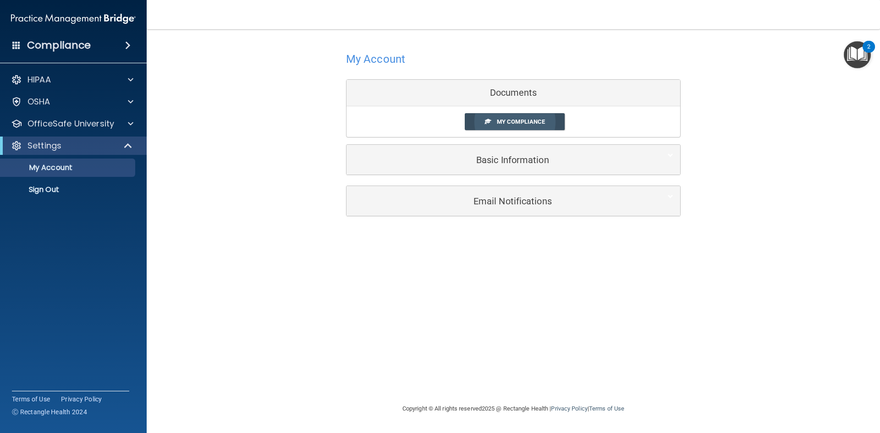
click at [498, 121] on span "My Compliance" at bounding box center [521, 121] width 48 height 7
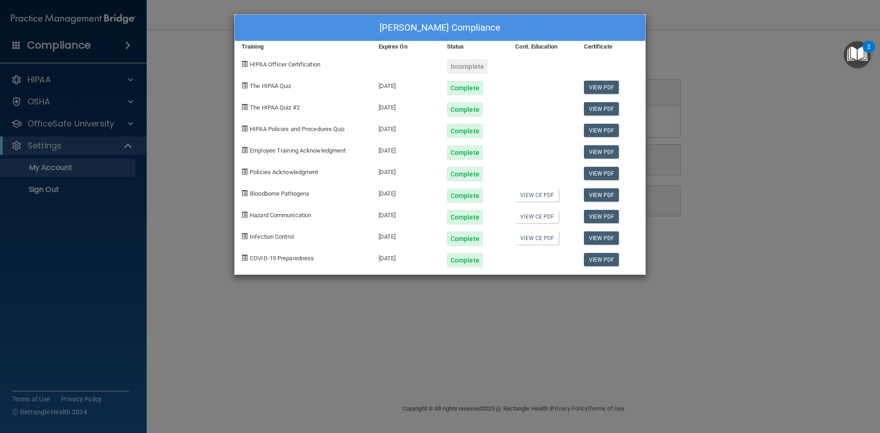
click at [197, 52] on div "Gena Thorson's Compliance Training Expires On Status Cont. Education Certificat…" at bounding box center [440, 216] width 880 height 433
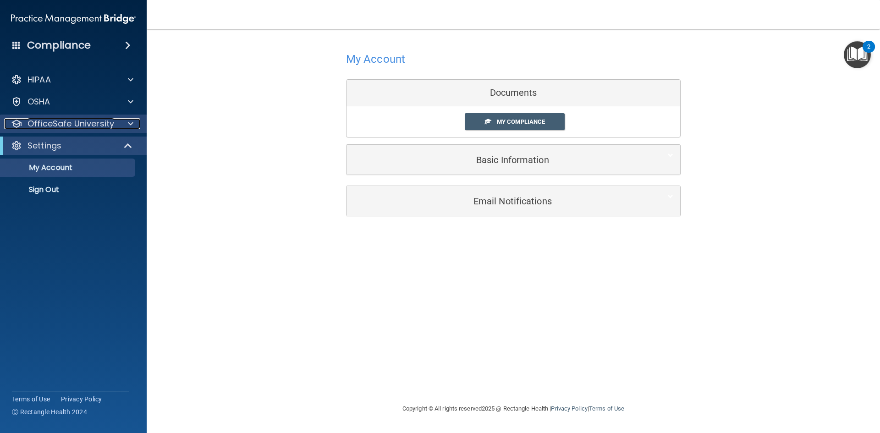
click at [126, 121] on div at bounding box center [129, 123] width 23 height 11
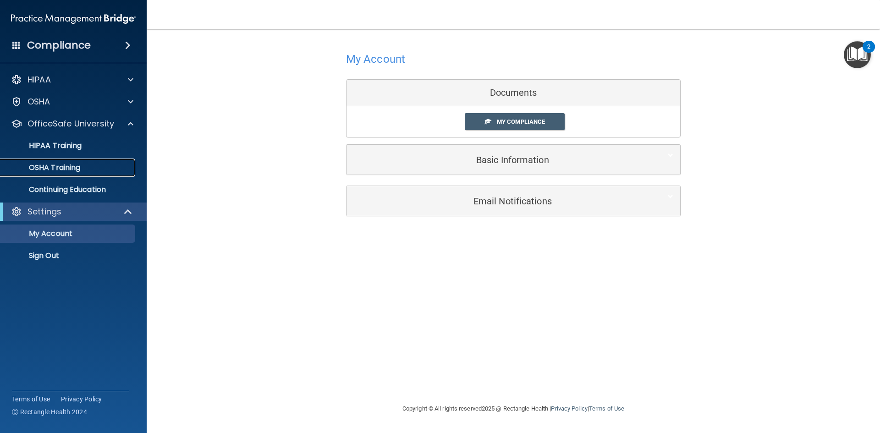
click at [69, 171] on p "OSHA Training" at bounding box center [43, 167] width 74 height 9
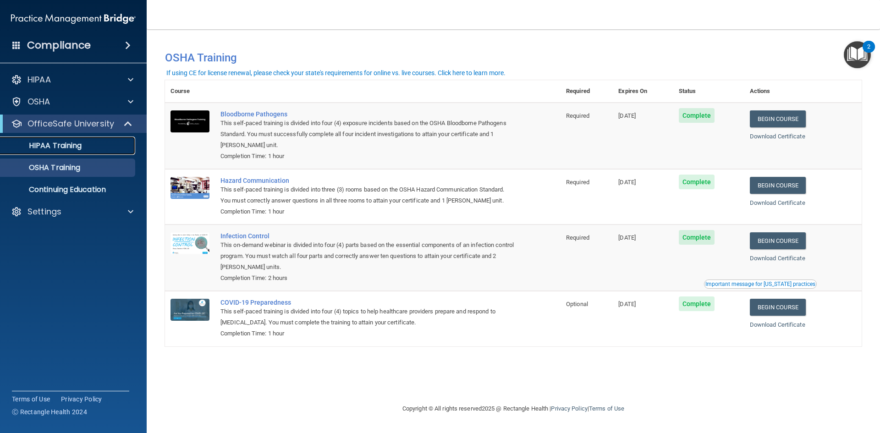
click at [92, 148] on div "HIPAA Training" at bounding box center [68, 145] width 125 height 9
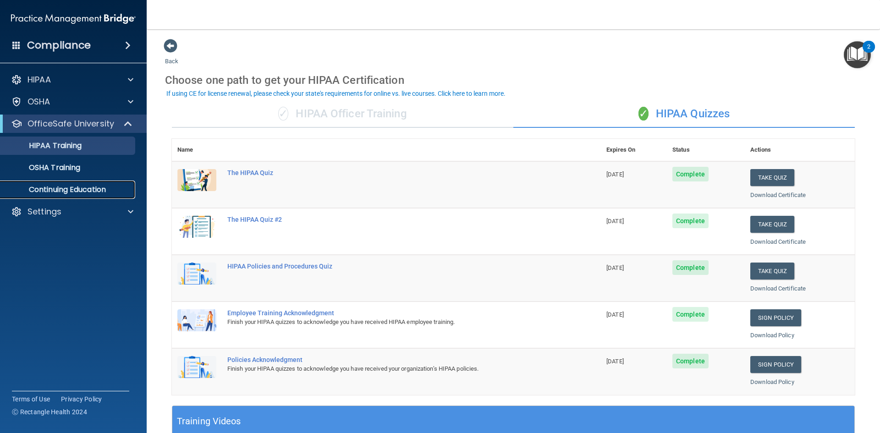
click at [93, 187] on p "Continuing Education" at bounding box center [68, 189] width 125 height 9
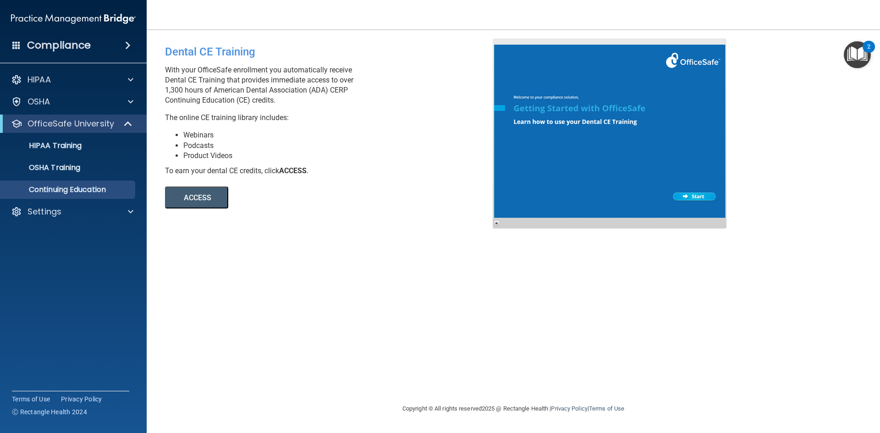
click at [208, 200] on button "ACCESS" at bounding box center [196, 197] width 63 height 22
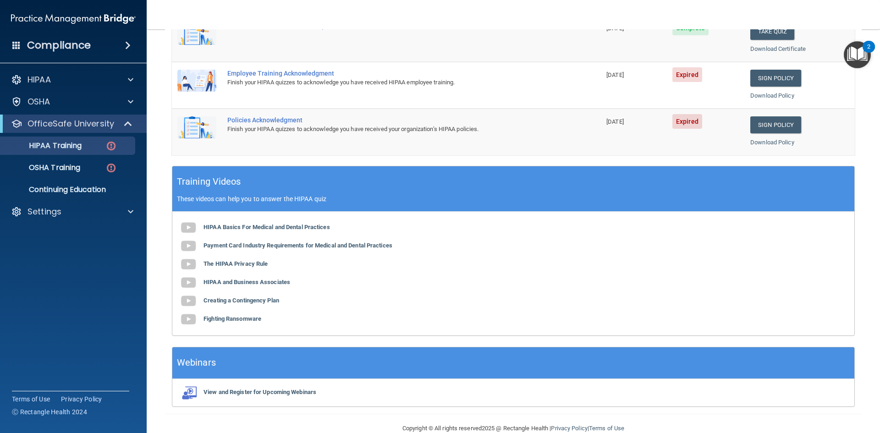
scroll to position [257, 0]
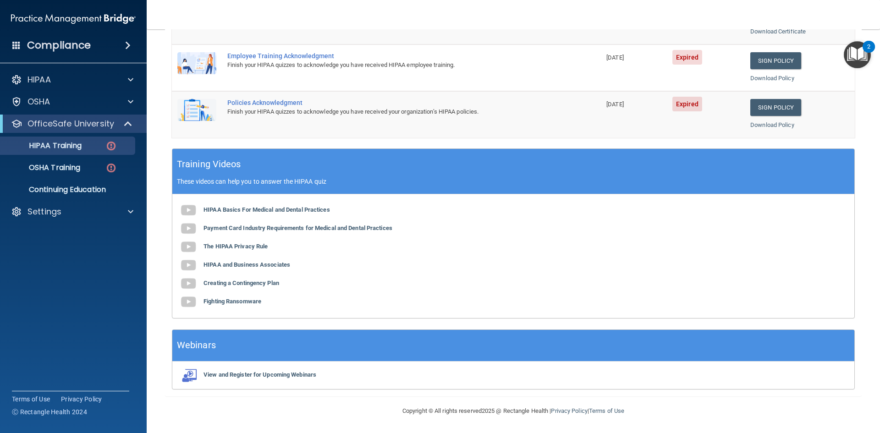
click at [859, 48] on img "Open Resource Center, 2 new notifications" at bounding box center [857, 54] width 27 height 27
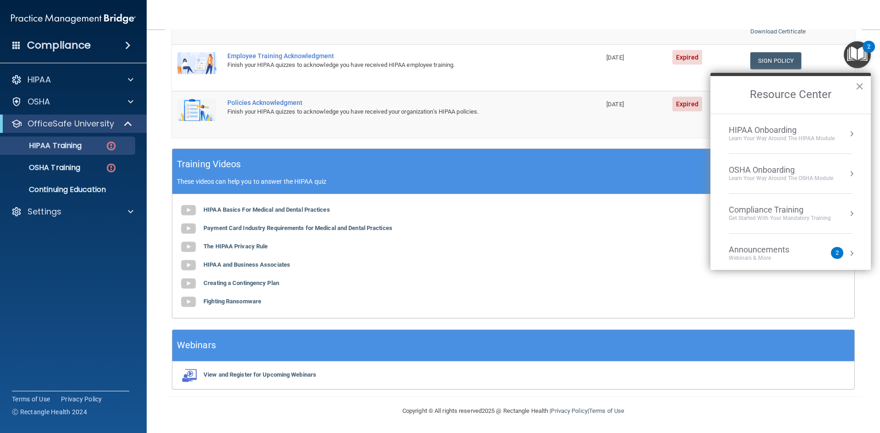
scroll to position [51, 0]
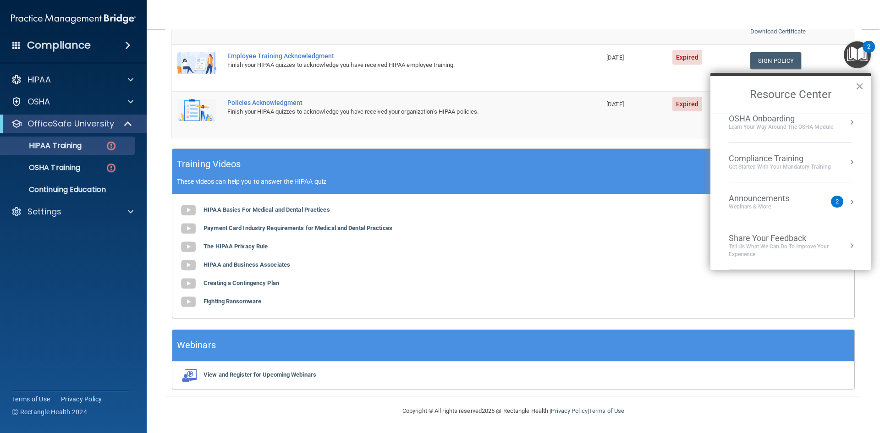
click at [800, 201] on div "Announcements" at bounding box center [768, 198] width 79 height 10
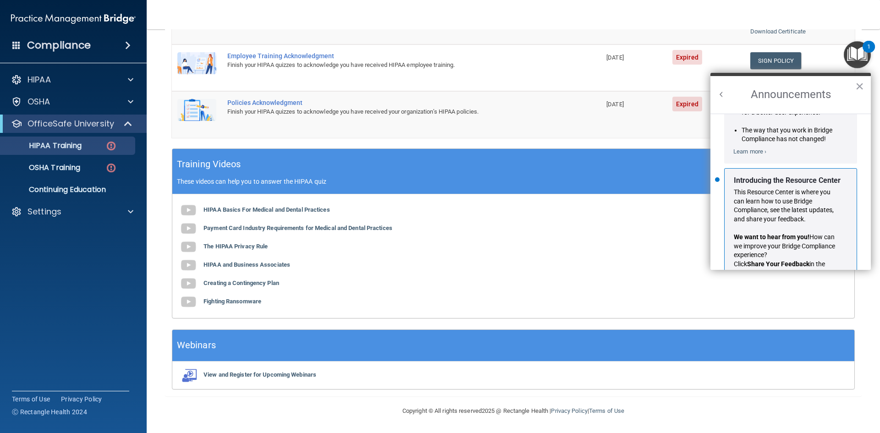
scroll to position [161, 0]
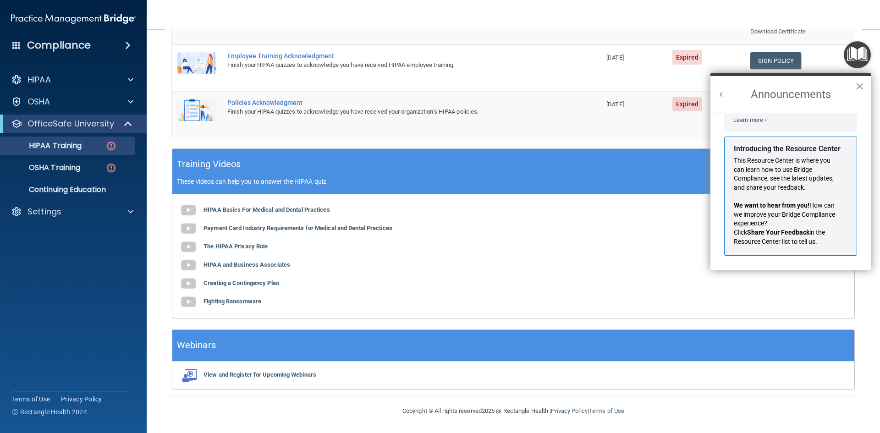
click at [858, 84] on button "×" at bounding box center [859, 86] width 9 height 15
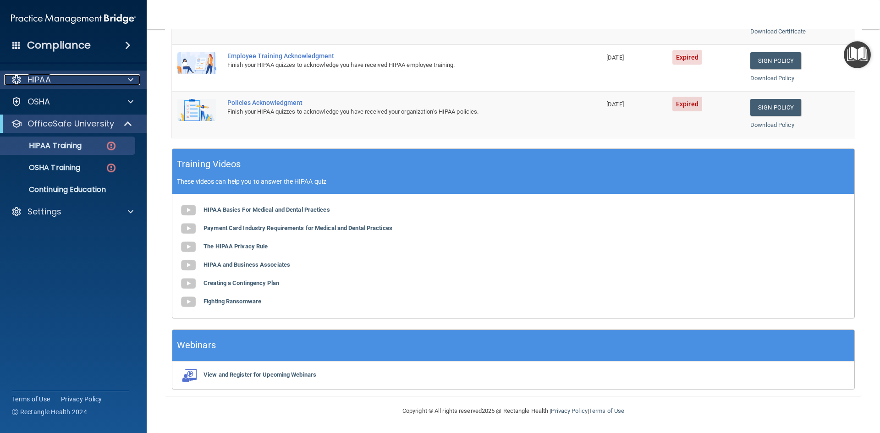
click at [128, 78] on span at bounding box center [130, 79] width 5 height 11
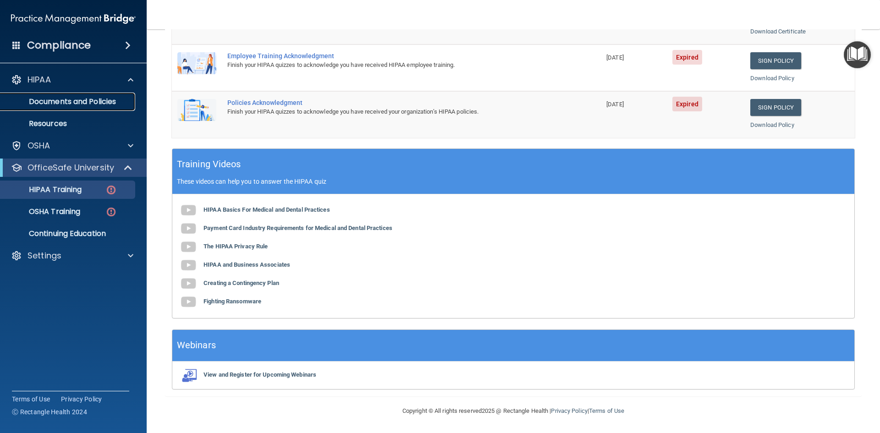
click at [81, 98] on p "Documents and Policies" at bounding box center [68, 101] width 125 height 9
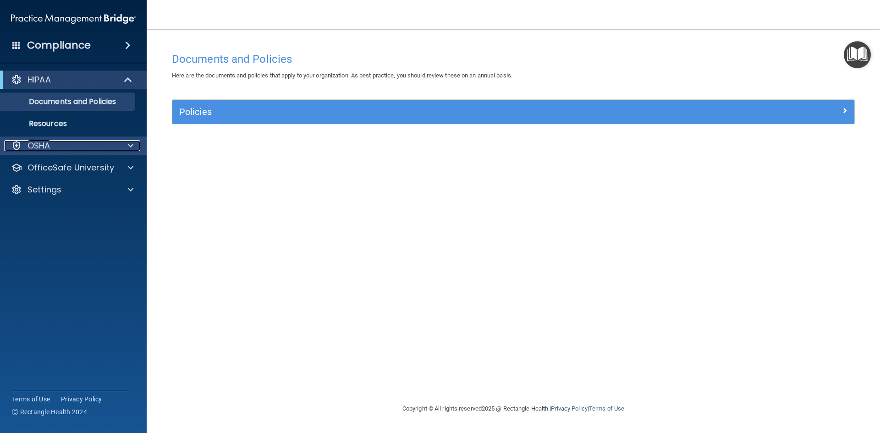
click at [45, 143] on p "OSHA" at bounding box center [38, 145] width 23 height 11
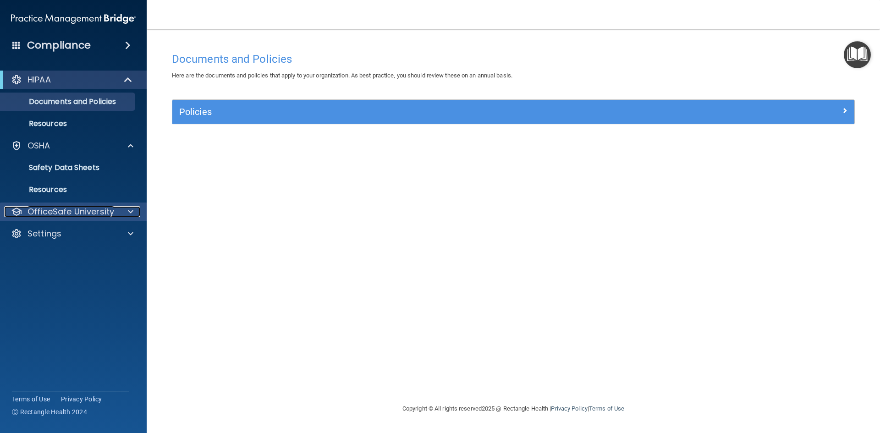
click at [65, 208] on p "OfficeSafe University" at bounding box center [70, 211] width 87 height 11
